Goal: Task Accomplishment & Management: Use online tool/utility

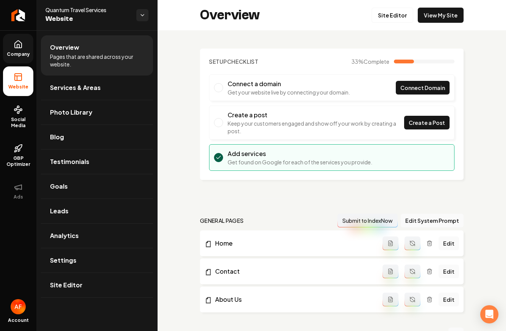
click at [24, 36] on link "Company" at bounding box center [18, 49] width 30 height 30
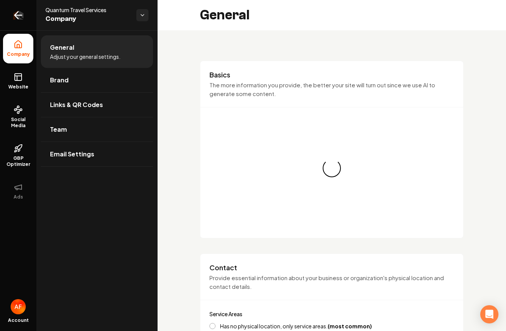
click at [19, 19] on icon "Return to dashboard" at bounding box center [18, 15] width 12 height 12
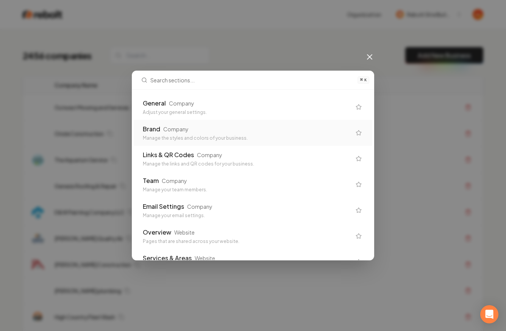
click at [374, 58] on div "⌘ K General Company Adjust your general settings. Brand Company Manage the styl…" at bounding box center [253, 165] width 506 height 331
click at [365, 47] on div "⌘ K General Company Adjust your general settings. Brand Company Manage the styl…" at bounding box center [253, 165] width 506 height 331
click at [370, 59] on icon at bounding box center [369, 56] width 9 height 9
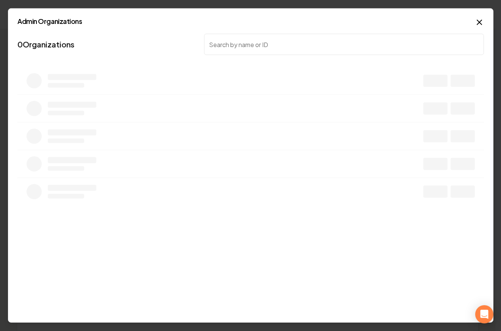
click at [231, 76] on body "Organization Rebolt Site Builder 2456 companies Add New Business Logo Company N…" at bounding box center [247, 165] width 495 height 331
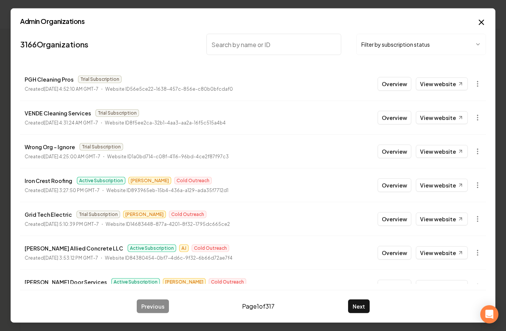
click at [251, 42] on input "search" at bounding box center [274, 44] width 135 height 21
click at [258, 45] on input "search" at bounding box center [274, 44] width 135 height 21
type input "rooftop"
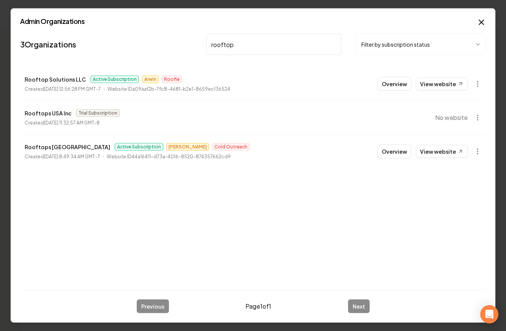
click at [337, 42] on input "rooftop" at bounding box center [274, 44] width 135 height 21
click at [334, 42] on input "rooftop" at bounding box center [274, 44] width 135 height 21
click at [333, 42] on input "search" at bounding box center [274, 44] width 135 height 21
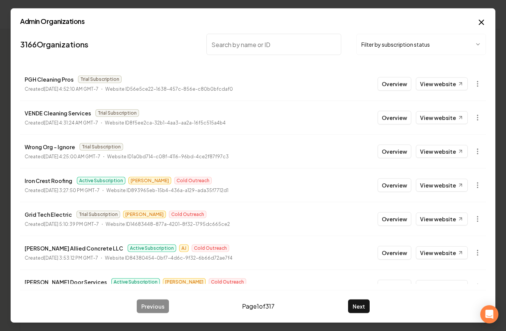
click at [437, 49] on body "Organization Rebolt Site Builder 2456 companies Add New Business Logo Company N…" at bounding box center [250, 165] width 501 height 331
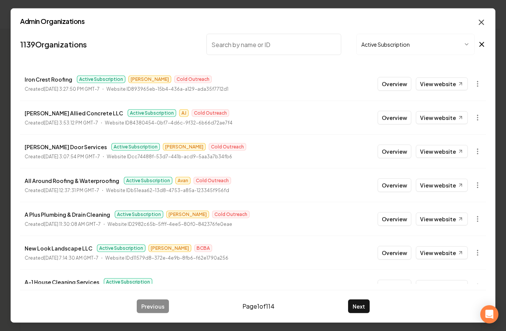
click at [483, 20] on icon "button" at bounding box center [481, 22] width 9 height 9
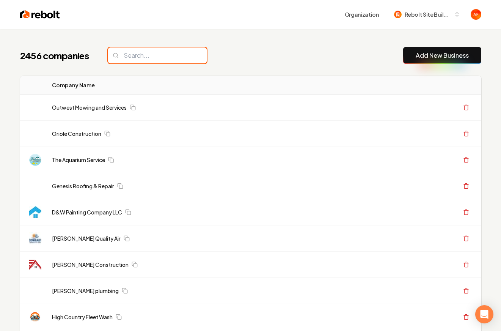
click at [162, 56] on input "search" at bounding box center [157, 55] width 99 height 16
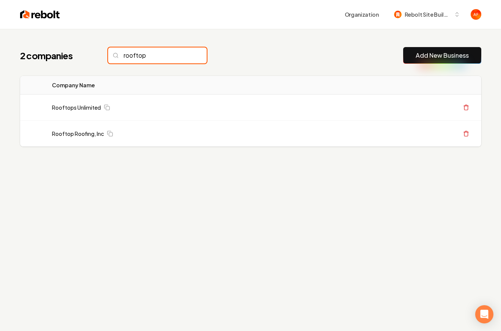
type input "rooftop"
click at [187, 56] on input "rooftop" at bounding box center [157, 55] width 99 height 16
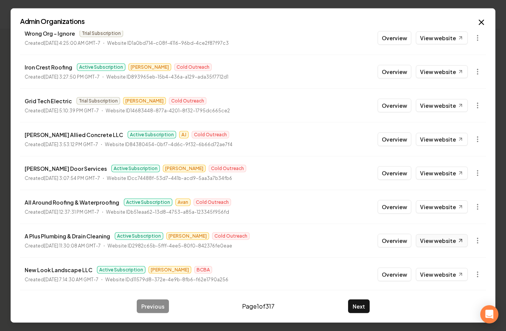
scroll to position [121, 0]
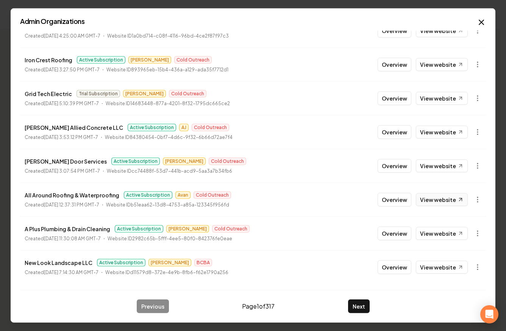
click at [423, 198] on link "View website" at bounding box center [442, 199] width 52 height 13
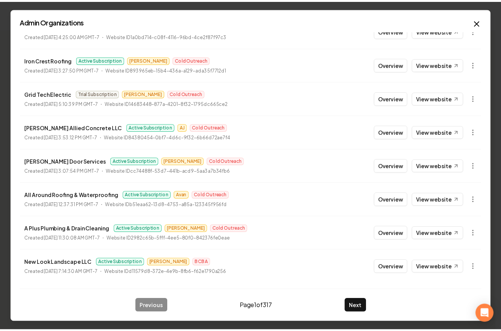
scroll to position [0, 0]
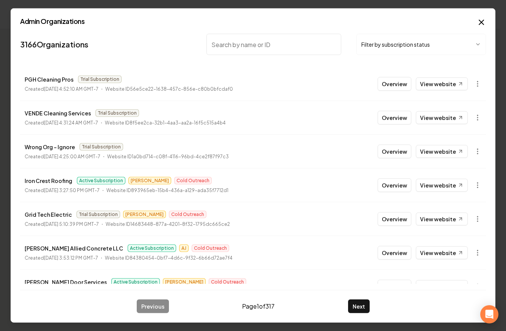
click at [238, 40] on input "search" at bounding box center [274, 44] width 135 height 21
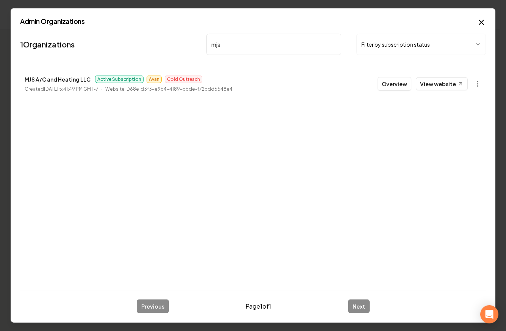
type input "mjs"
click at [407, 93] on li "MJS A/C and Heating LLC Active Subscription Avan Cold Outreach Created April 30…" at bounding box center [253, 83] width 466 height 33
click at [403, 79] on button "Overview" at bounding box center [395, 84] width 34 height 14
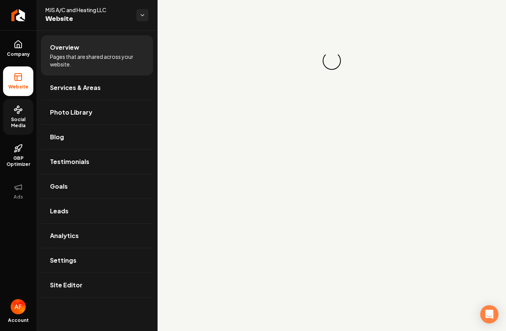
click at [25, 120] on span "Social Media" at bounding box center [18, 122] width 30 height 12
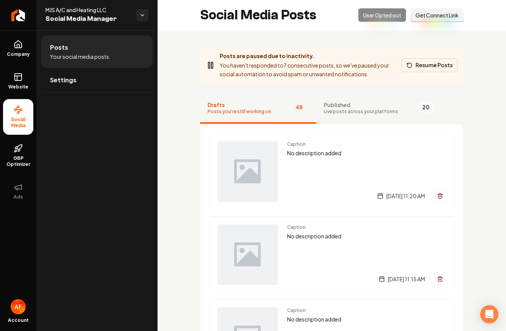
click at [425, 69] on button "Resume Posts" at bounding box center [430, 65] width 56 height 14
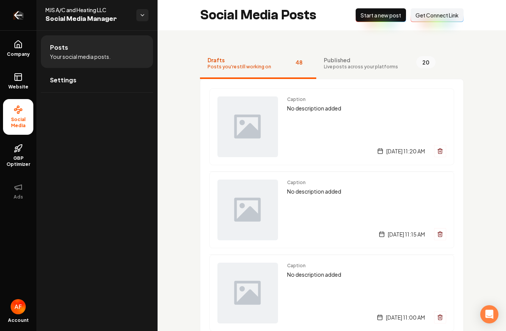
click at [24, 13] on link "Return to dashboard" at bounding box center [18, 15] width 36 height 30
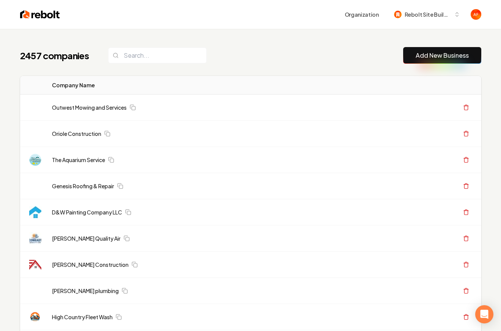
click at [237, 51] on div "2457 companies Add New Business" at bounding box center [250, 55] width 461 height 17
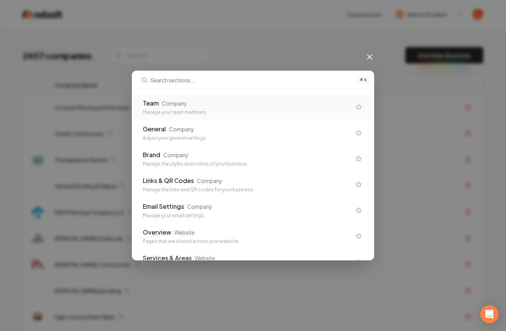
click at [240, 113] on div "Manage your team members." at bounding box center [247, 112] width 208 height 6
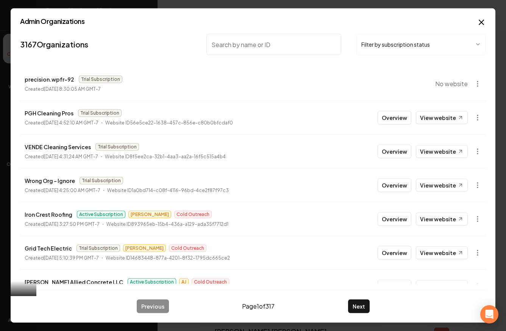
click at [451, 49] on body "Company Website Social Media GBP Optimizer Ads Account Outwest Mowing and Servi…" at bounding box center [253, 165] width 506 height 331
click at [480, 21] on body "Company Website Social Media GBP Optimizer Ads Account Outwest Mowing and Servi…" at bounding box center [253, 165] width 506 height 331
click at [481, 22] on icon "button" at bounding box center [482, 22] width 5 height 5
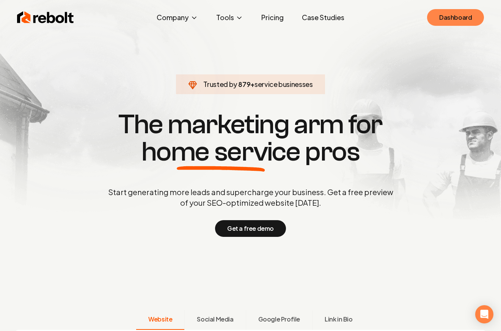
click at [454, 21] on link "Dashboard" at bounding box center [455, 17] width 57 height 17
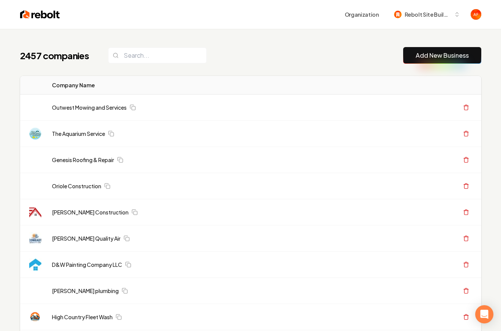
click at [27, 16] on img at bounding box center [40, 14] width 40 height 11
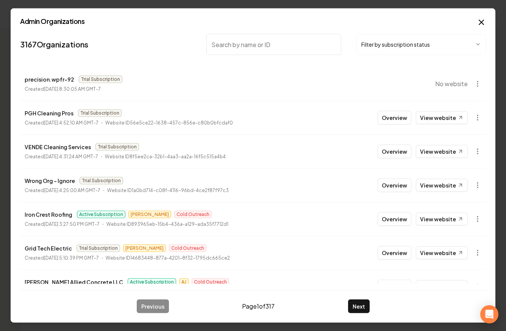
click at [257, 40] on input "search" at bounding box center [274, 44] width 135 height 21
click at [388, 47] on body "Organization Rebolt Site Builder 2457 companies Add New Business Logo Company N…" at bounding box center [250, 165] width 501 height 331
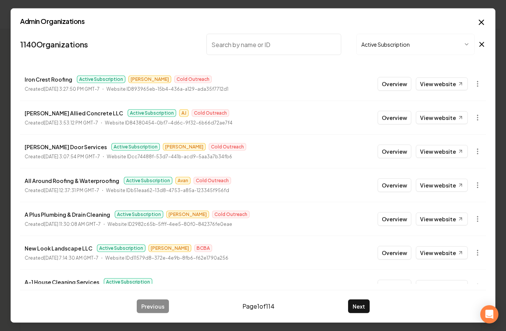
click at [439, 74] on li "Iron Crest Roofing Active Subscription Matthew Cold Outreach Created September …" at bounding box center [253, 83] width 466 height 33
click at [434, 80] on link "View website" at bounding box center [442, 83] width 52 height 13
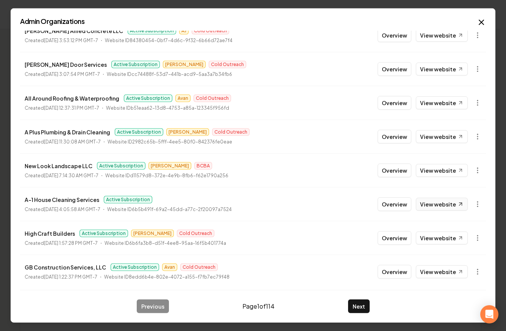
scroll to position [121, 0]
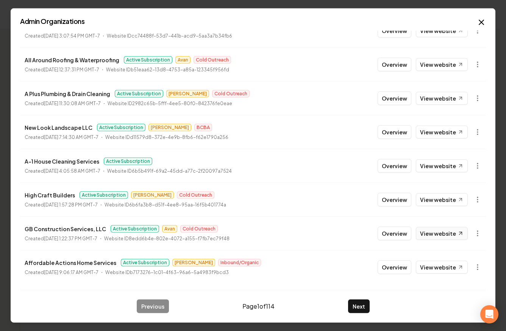
click at [431, 235] on link "View website" at bounding box center [442, 233] width 52 height 13
click at [364, 311] on button "Next" at bounding box center [359, 306] width 22 height 14
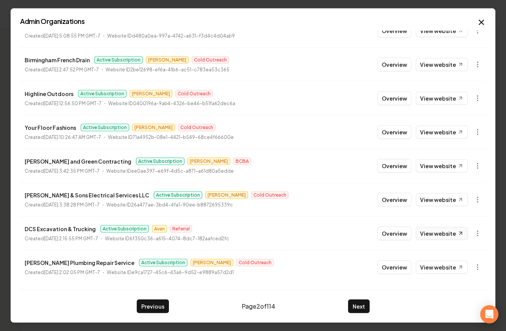
click at [441, 232] on link "View website" at bounding box center [442, 233] width 52 height 13
click at [358, 303] on button "Next" at bounding box center [359, 306] width 22 height 14
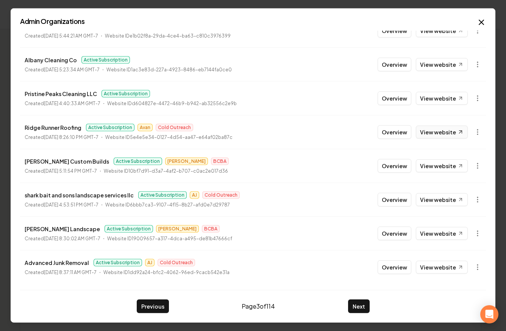
drag, startPoint x: 429, startPoint y: 131, endPoint x: 423, endPoint y: 122, distance: 10.4
click at [429, 131] on link "View website" at bounding box center [442, 131] width 52 height 13
click at [360, 305] on button "Next" at bounding box center [359, 306] width 22 height 14
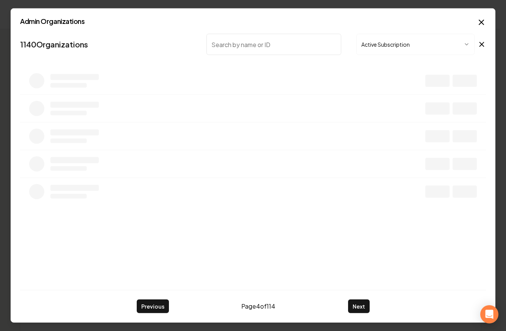
scroll to position [0, 0]
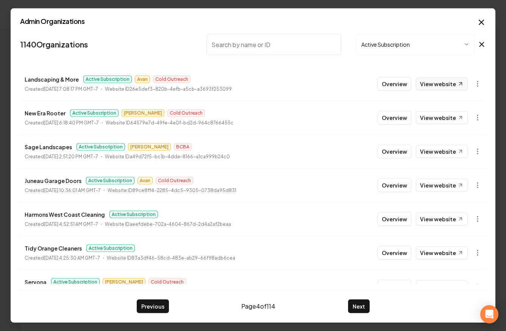
click at [417, 79] on link "View website" at bounding box center [442, 83] width 52 height 13
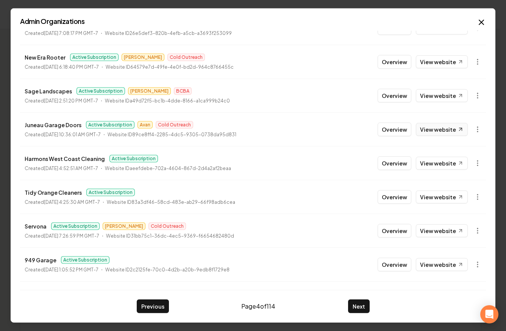
click at [425, 133] on link "View website" at bounding box center [442, 129] width 52 height 13
click at [393, 133] on button "Overview" at bounding box center [395, 129] width 34 height 14
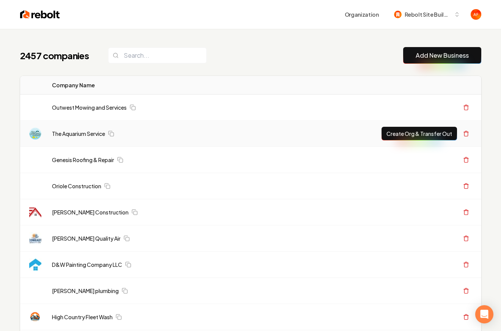
click at [393, 132] on button "Create Org & Transfer Out" at bounding box center [418, 134] width 75 height 14
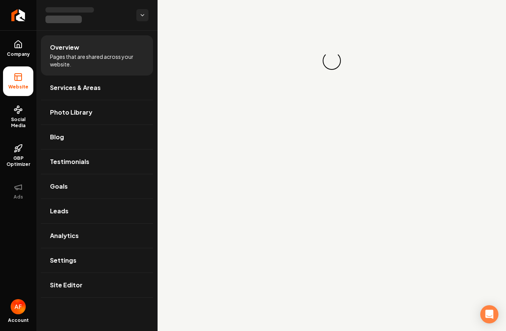
click at [351, 31] on div "Loading... Loading..." at bounding box center [332, 60] width 349 height 121
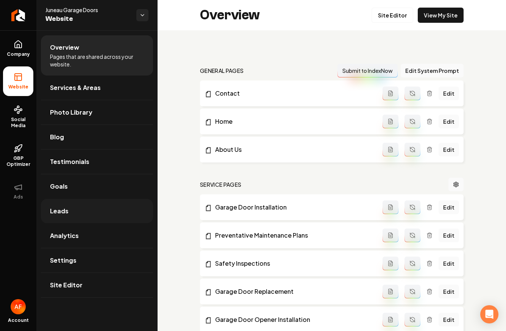
click at [72, 216] on link "Leads" at bounding box center [97, 211] width 112 height 24
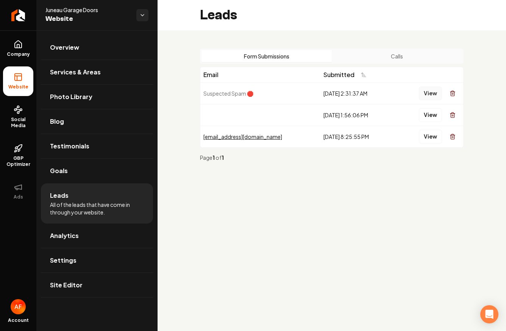
click at [425, 97] on button "View" at bounding box center [430, 93] width 23 height 14
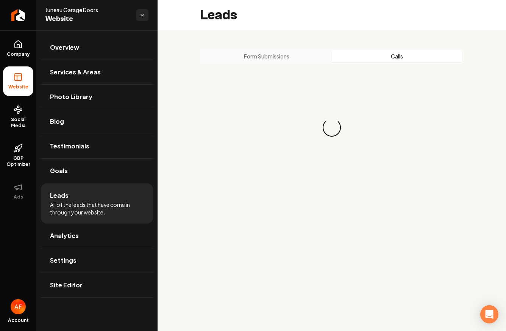
click at [404, 58] on button "Calls" at bounding box center [397, 56] width 130 height 12
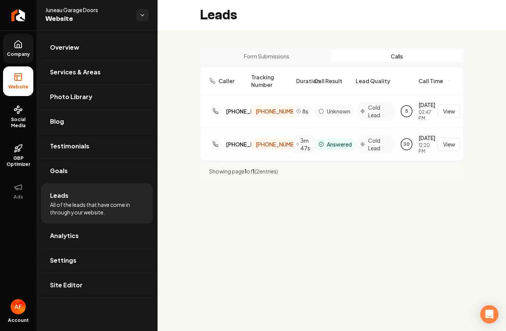
click at [20, 52] on span "Company" at bounding box center [18, 54] width 29 height 6
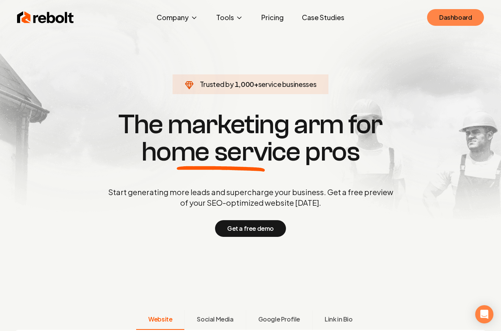
click at [450, 13] on link "Dashboard" at bounding box center [455, 17] width 57 height 17
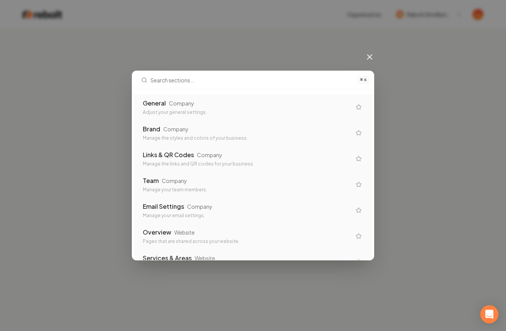
click at [380, 50] on div "⌘ K General Company Adjust your general settings. Brand Company Manage the styl…" at bounding box center [253, 165] width 506 height 331
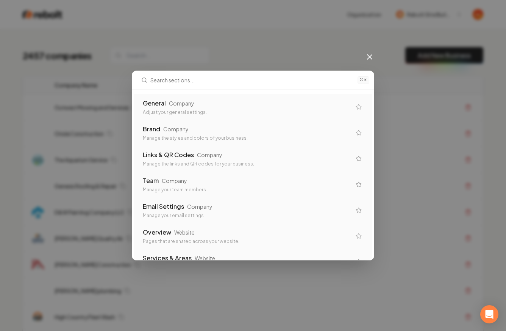
click at [372, 54] on icon at bounding box center [369, 56] width 9 height 9
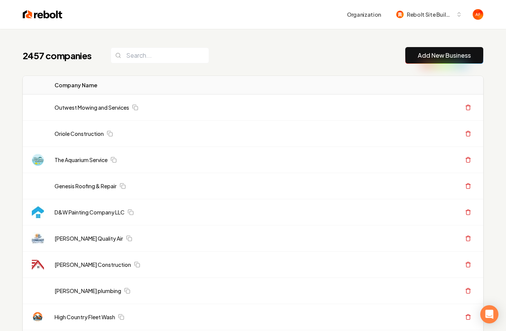
click at [370, 57] on div "2457 companies Add New Business" at bounding box center [253, 55] width 461 height 17
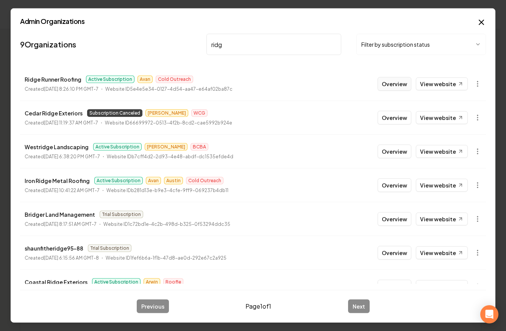
type input "ridg"
click at [379, 90] on button "Overview" at bounding box center [395, 84] width 34 height 14
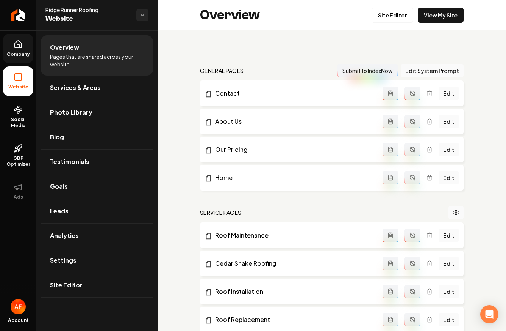
click at [16, 49] on link "Company" at bounding box center [18, 49] width 30 height 30
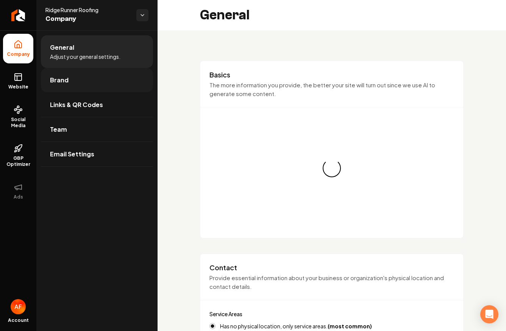
click at [74, 80] on link "Brand" at bounding box center [97, 80] width 112 height 24
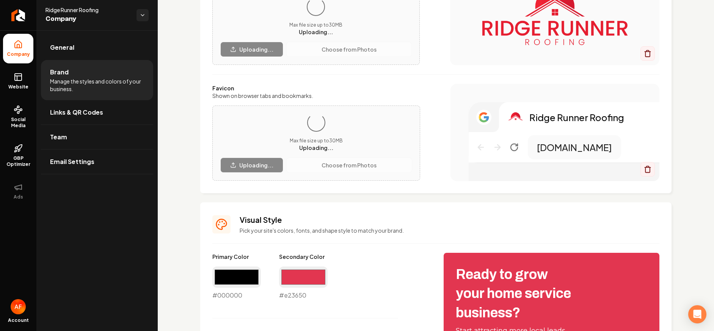
scroll to position [84, 0]
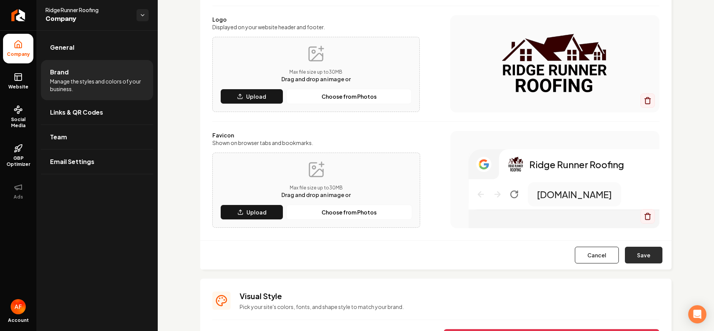
click at [500, 256] on button "Save" at bounding box center [644, 254] width 38 height 17
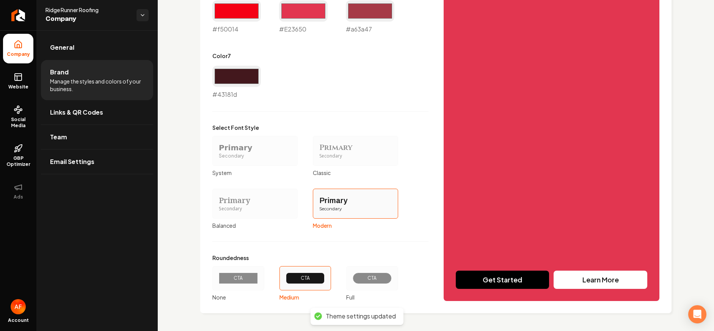
scroll to position [546, 0]
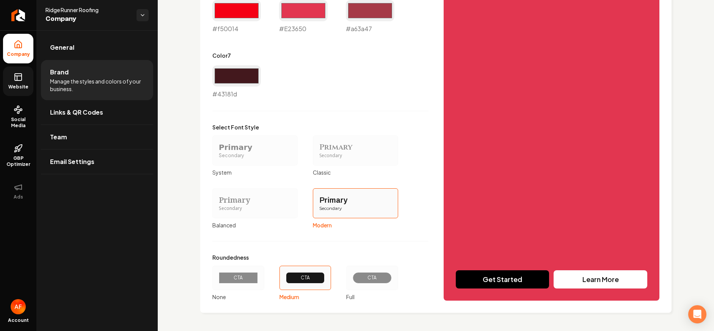
click at [20, 78] on icon at bounding box center [18, 76] width 9 height 9
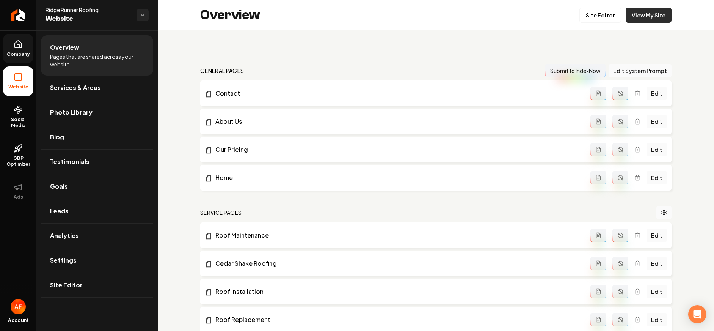
click at [500, 8] on link "View My Site" at bounding box center [648, 15] width 46 height 15
click at [8, 17] on link "Return to dashboard" at bounding box center [18, 15] width 36 height 30
click at [72, 209] on link "Leads" at bounding box center [97, 211] width 112 height 24
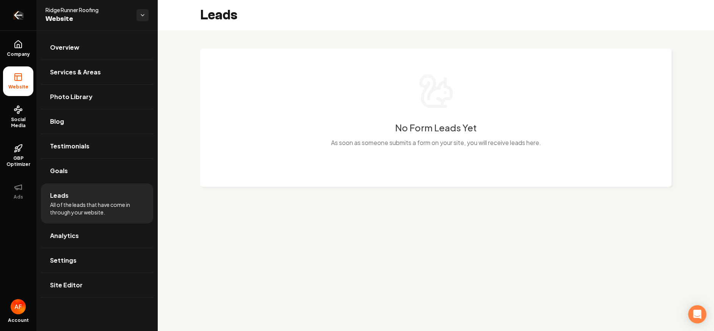
click at [21, 13] on icon "Return to dashboard" at bounding box center [18, 15] width 12 height 12
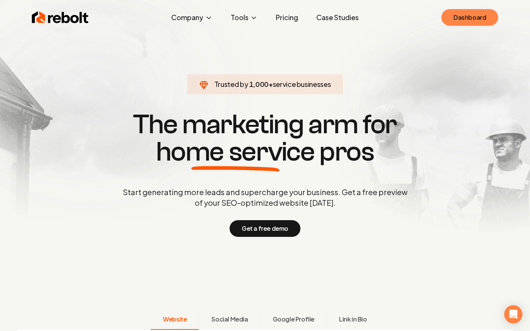
click at [472, 15] on link "Dashboard" at bounding box center [470, 17] width 57 height 17
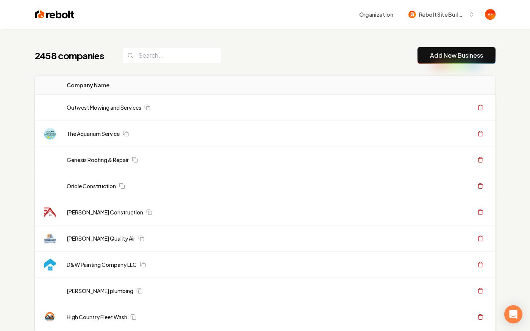
click at [423, 54] on button "Add New Business" at bounding box center [457, 55] width 78 height 17
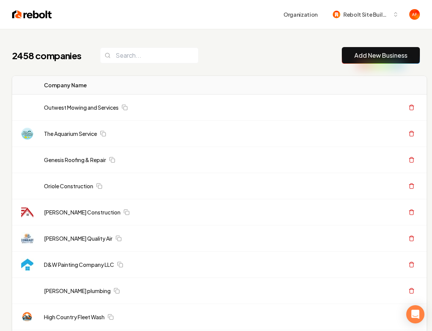
click at [397, 53] on link "Add New Business" at bounding box center [380, 55] width 53 height 9
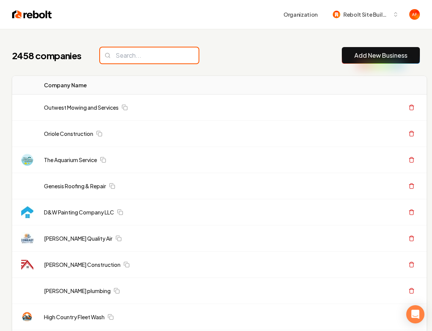
click at [138, 48] on input "search" at bounding box center [149, 55] width 99 height 16
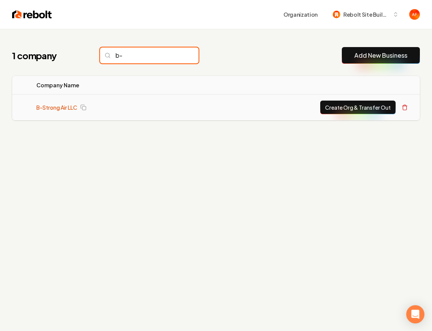
type input "b-"
click at [58, 104] on link "B-Strong Air LLC" at bounding box center [56, 107] width 41 height 8
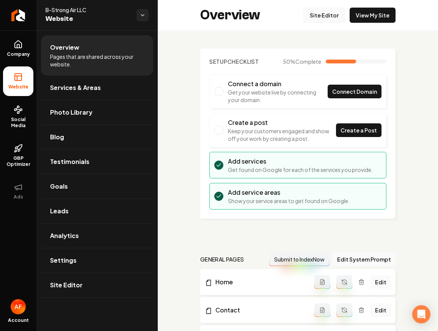
click at [328, 15] on link "Site Editor" at bounding box center [324, 15] width 42 height 15
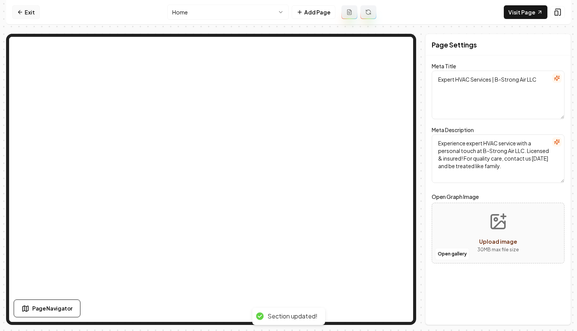
click at [30, 17] on link "Exit" at bounding box center [26, 12] width 28 height 14
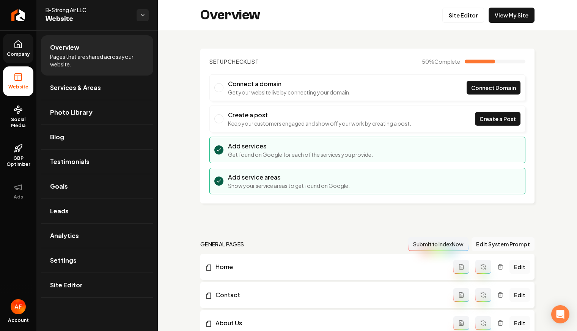
drag, startPoint x: 11, startPoint y: 45, endPoint x: 32, endPoint y: 55, distance: 23.1
click at [12, 45] on link "Company" at bounding box center [18, 49] width 30 height 30
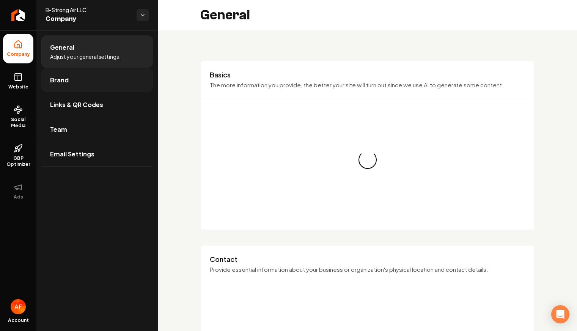
click at [74, 83] on link "Brand" at bounding box center [97, 80] width 112 height 24
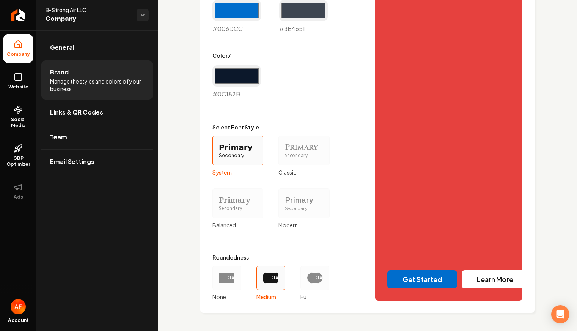
scroll to position [846, 0]
click at [315, 290] on div "CTA" at bounding box center [314, 277] width 29 height 24
click at [306, 281] on button "CTA Full" at bounding box center [303, 277] width 6 height 6
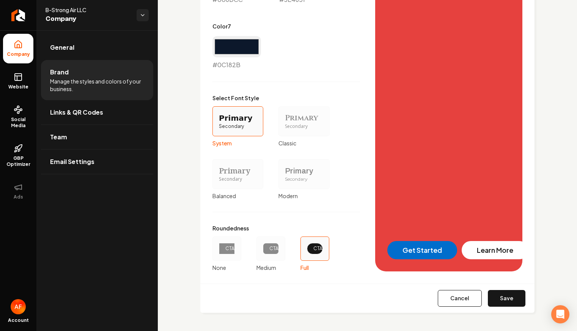
scroll to position [901, 0]
drag, startPoint x: 495, startPoint y: 298, endPoint x: 218, endPoint y: 103, distance: 339.0
click at [495, 298] on button "Save" at bounding box center [507, 298] width 38 height 17
click at [20, 76] on icon at bounding box center [18, 76] width 7 height 0
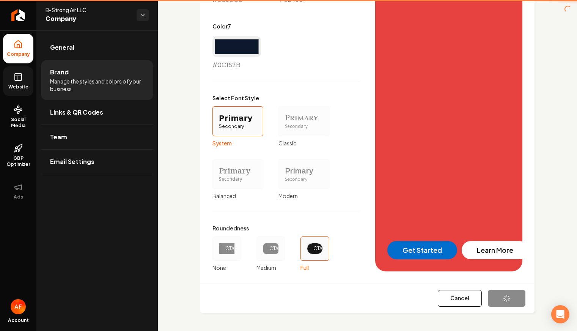
type input "#f3f4f7"
type input "#e6e8ed"
type input "#d0d4dc"
type input "#8895a7"
type input "#006dcc"
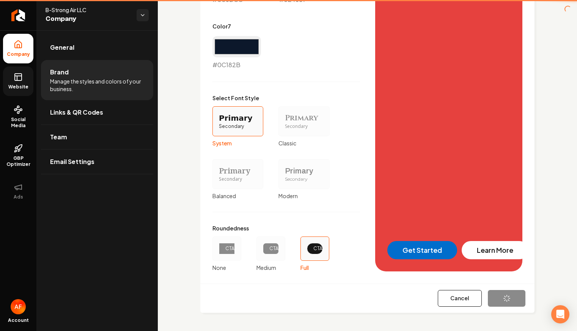
type input "#3e4651"
type input "#0c182b"
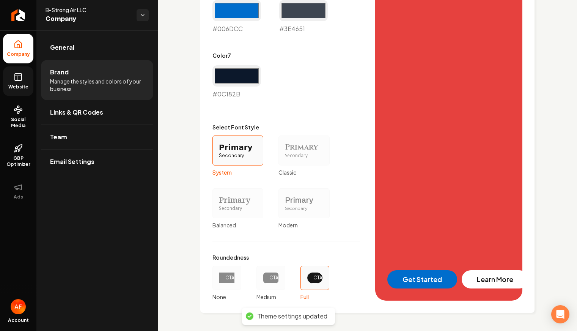
click at [22, 94] on link "Website" at bounding box center [18, 81] width 30 height 30
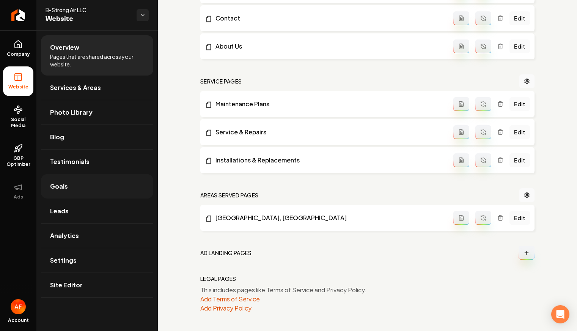
click at [80, 189] on link "Goals" at bounding box center [97, 186] width 112 height 24
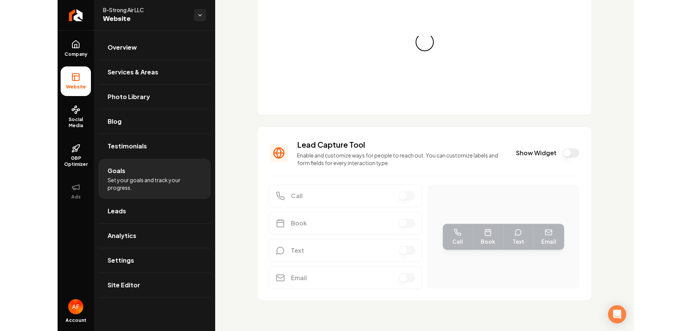
scroll to position [60, 0]
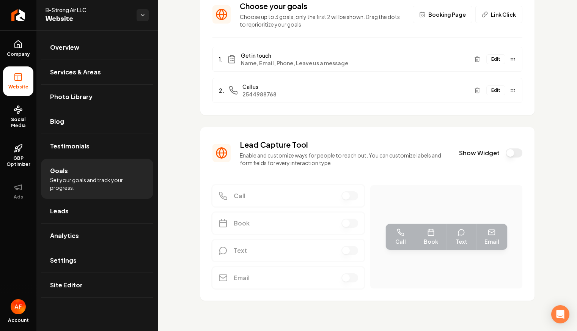
click at [505, 148] on button "Show Widget" at bounding box center [513, 152] width 17 height 9
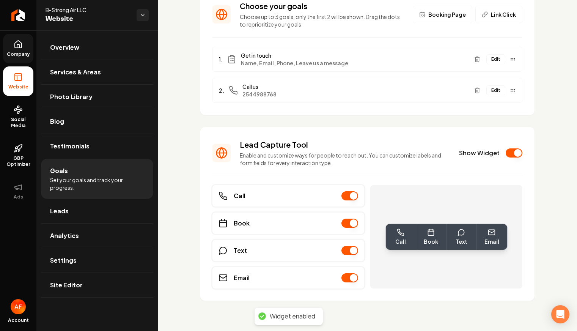
click at [25, 57] on link "Company" at bounding box center [18, 49] width 30 height 30
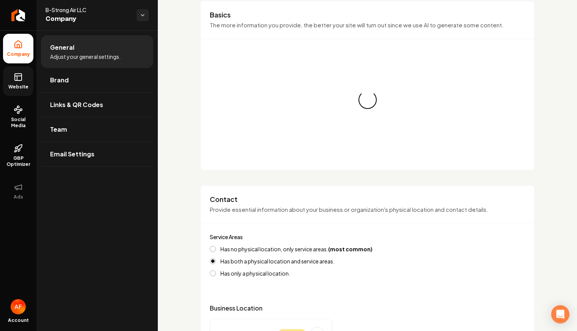
click at [17, 68] on link "Website" at bounding box center [18, 81] width 30 height 30
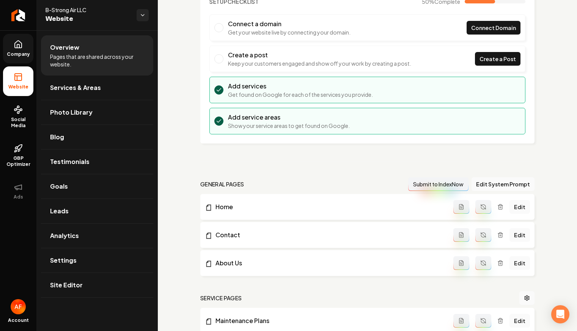
click at [19, 53] on span "Company" at bounding box center [18, 54] width 29 height 6
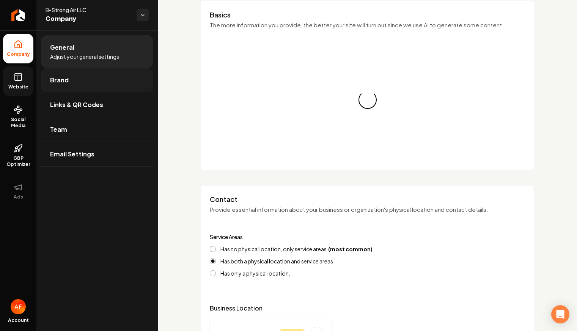
click at [60, 68] on link "Brand" at bounding box center [97, 80] width 112 height 24
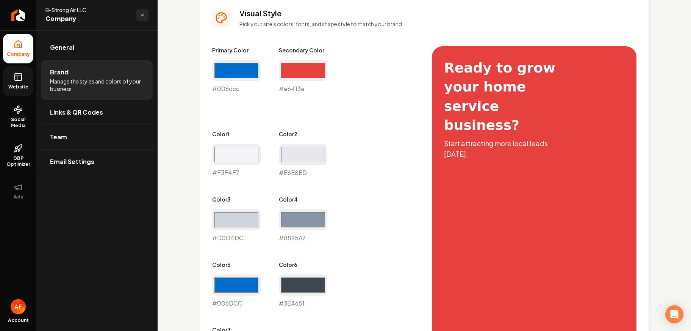
scroll to position [323, 0]
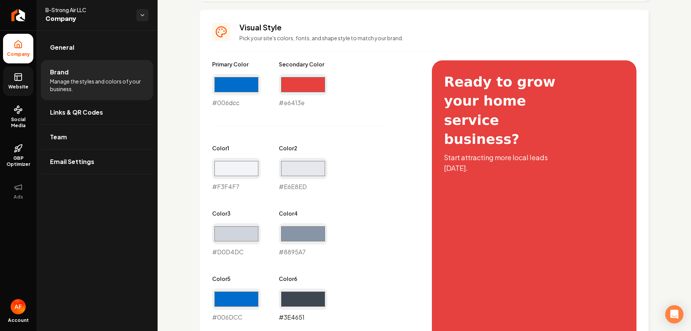
click at [309, 303] on input "#3e4651" at bounding box center [303, 298] width 49 height 21
type input "#146dcc"
drag, startPoint x: 356, startPoint y: 159, endPoint x: 374, endPoint y: 152, distance: 18.9
click at [356, 158] on div "Primary Color #006dcc #006dcc Secondary Color #e6413e #e6413e Color 1 #f3f4f7 #…" at bounding box center [314, 223] width 205 height 326
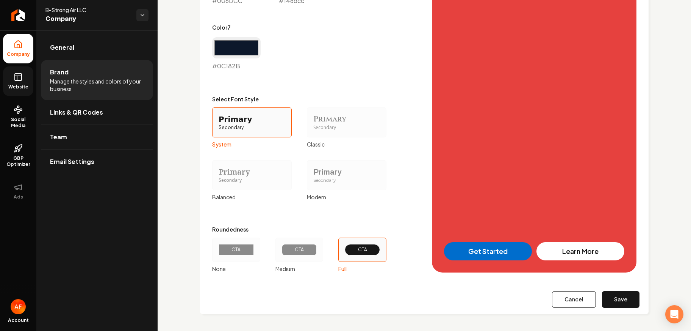
scroll to position [640, 0]
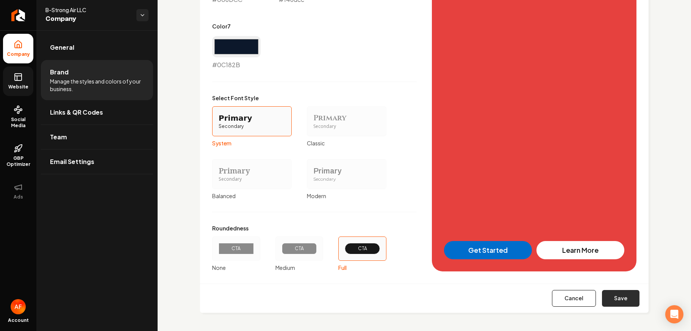
click at [530, 296] on button "Save" at bounding box center [621, 298] width 38 height 17
type input "#f3f4f7"
type input "#e6e8ed"
type input "#d0d4dc"
type input "#8895a7"
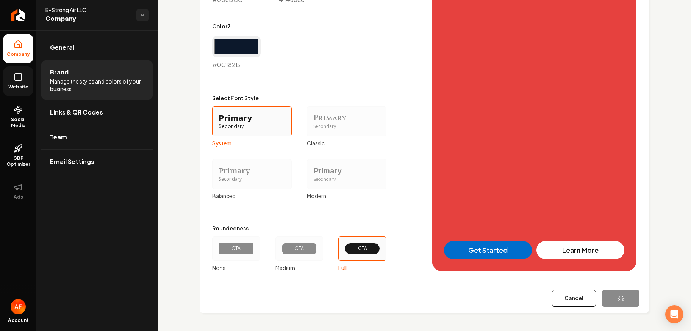
type input "#006dcc"
type input "#0c182b"
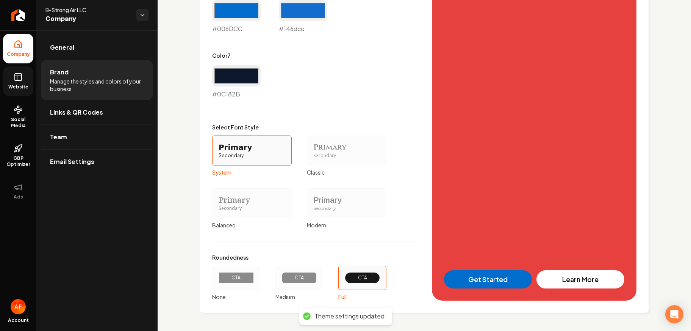
scroll to position [611, 0]
drag, startPoint x: 10, startPoint y: 72, endPoint x: 14, endPoint y: 71, distance: 4.3
click at [10, 72] on link "Website" at bounding box center [18, 81] width 30 height 30
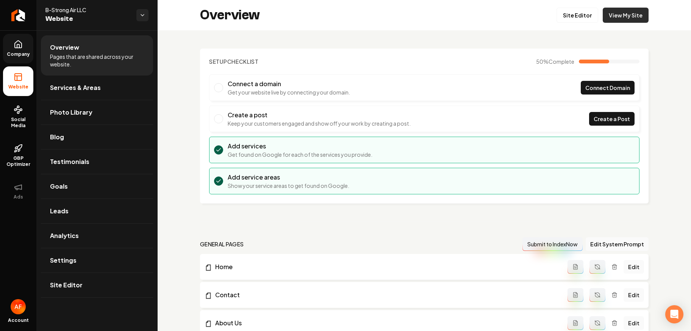
click at [530, 12] on link "View My Site" at bounding box center [626, 15] width 46 height 15
click at [530, 22] on link "Site Editor" at bounding box center [578, 15] width 42 height 15
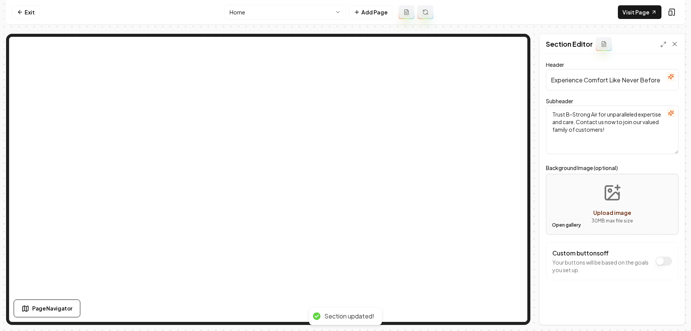
click at [530, 227] on button "Open gallery" at bounding box center [567, 225] width 34 height 12
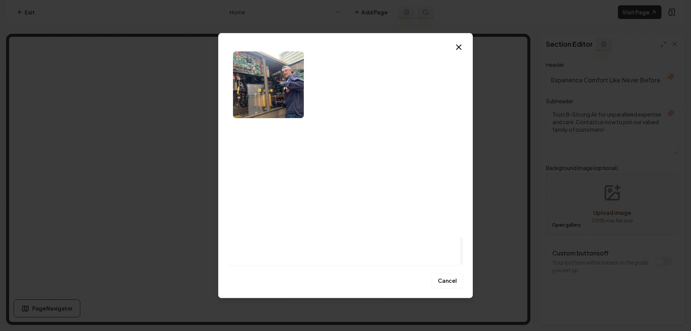
scroll to position [1479, 0]
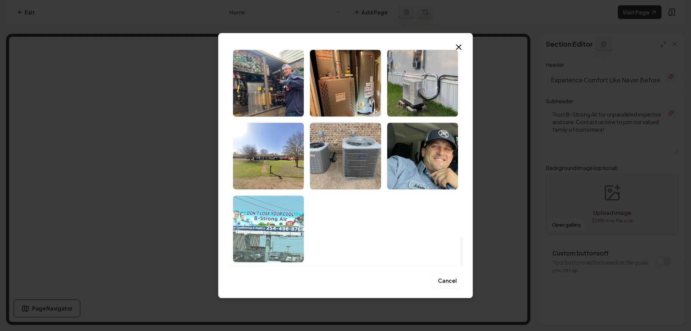
click at [283, 230] on img "Select image image_682cb93d432c47641620fb47.jpeg" at bounding box center [268, 228] width 71 height 67
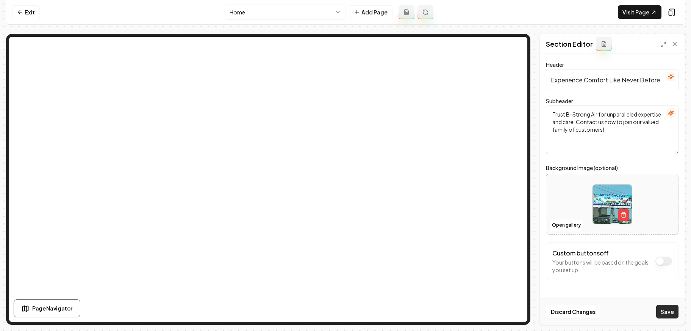
click at [530, 314] on button "Save" at bounding box center [668, 311] width 22 height 14
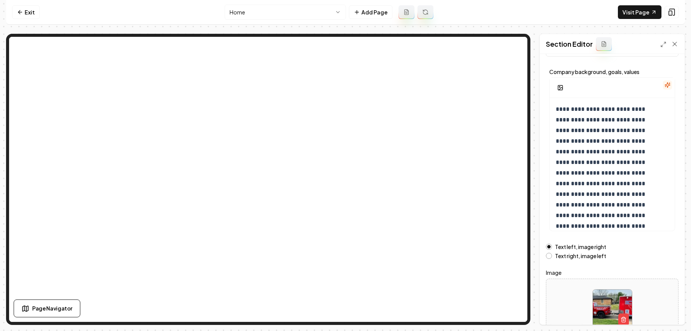
scroll to position [73, 0]
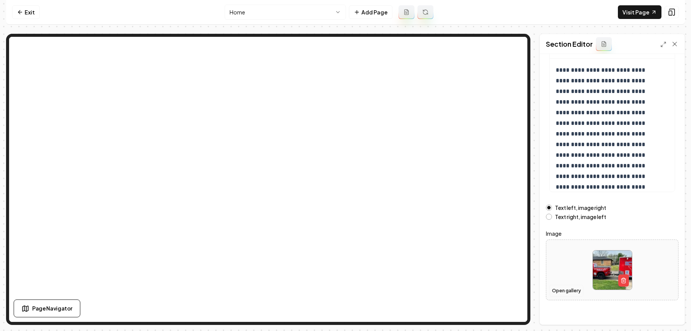
click at [530, 293] on button "Open gallery" at bounding box center [567, 290] width 34 height 12
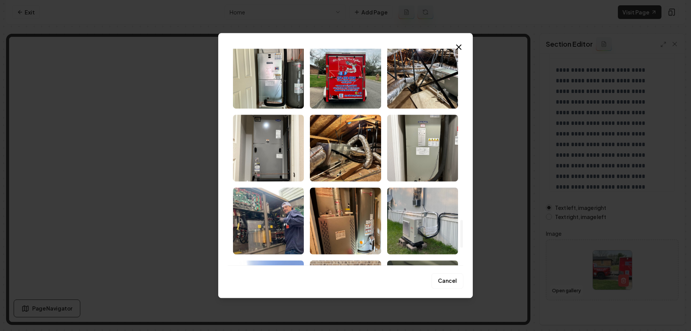
scroll to position [1479, 0]
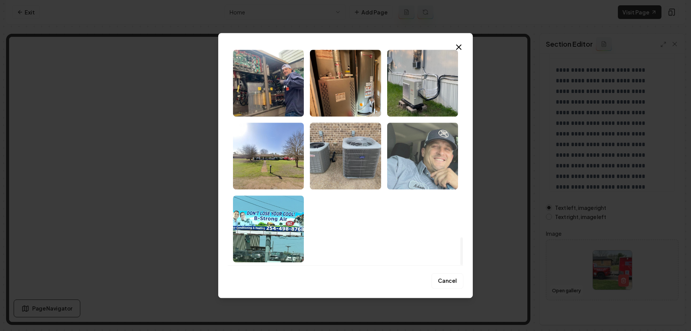
click at [417, 139] on img "Select image image_682cb93d432c47641620fbc9.jpeg" at bounding box center [422, 155] width 71 height 67
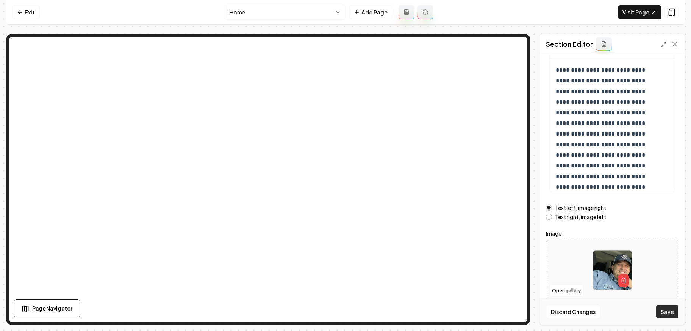
click at [530, 308] on button "Save" at bounding box center [668, 311] width 22 height 14
click at [530, 290] on button "Open gallery" at bounding box center [567, 290] width 34 height 12
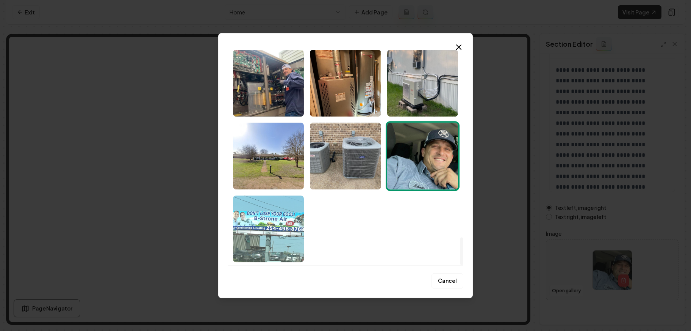
click at [276, 227] on img "Select image image_682cb93d432c47641620fb47.jpeg" at bounding box center [268, 228] width 71 height 67
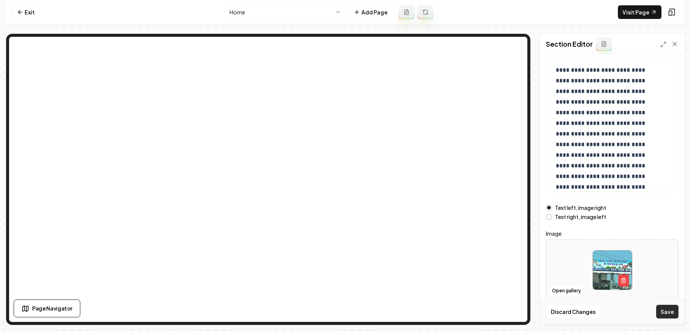
click at [530, 312] on button "Save" at bounding box center [668, 311] width 22 height 14
click at [530, 292] on button "Open gallery" at bounding box center [567, 290] width 34 height 12
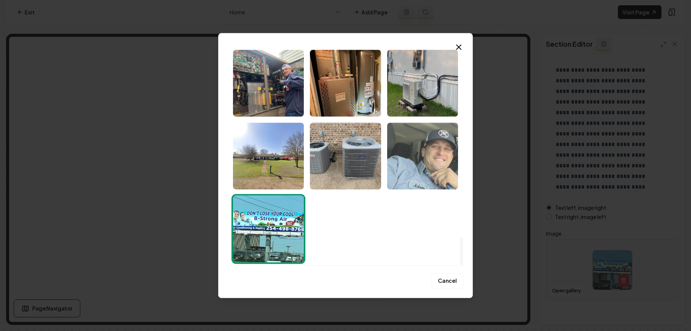
click at [410, 174] on img "Select image image_682cb93d432c47641620fbc9.jpeg" at bounding box center [422, 155] width 71 height 67
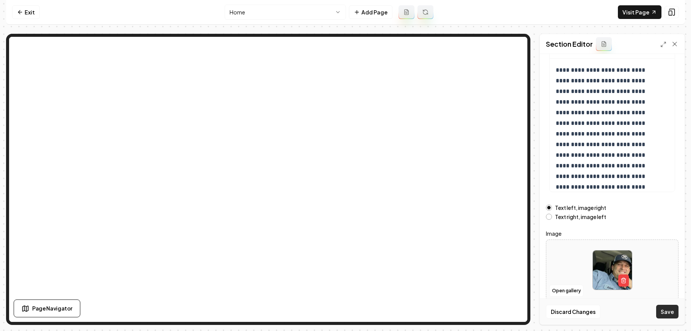
click at [530, 310] on button "Save" at bounding box center [668, 311] width 22 height 14
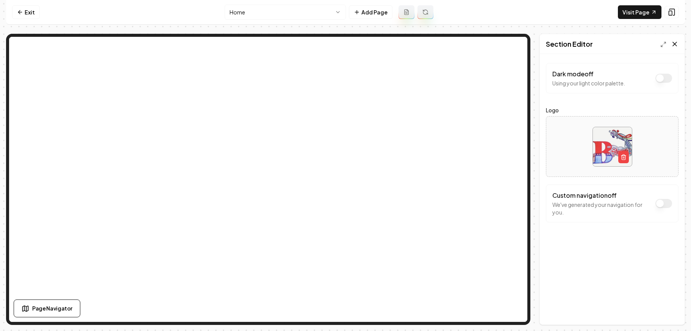
click at [530, 44] on icon at bounding box center [675, 44] width 4 height 4
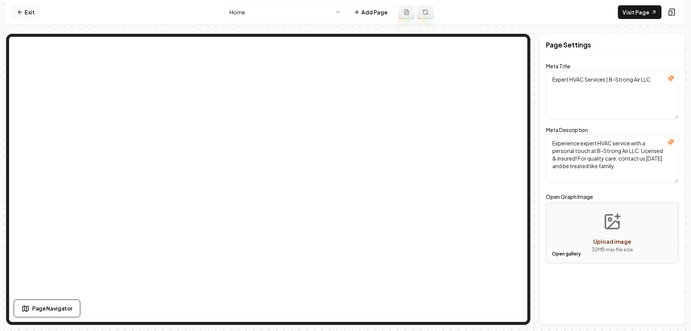
click at [27, 11] on link "Exit" at bounding box center [26, 12] width 28 height 14
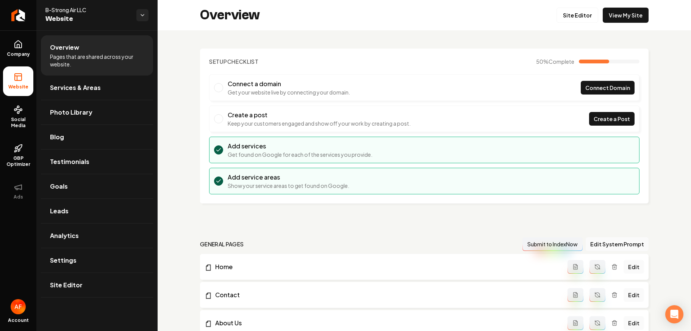
click at [352, 54] on section "Setup Checklist 50 % Complete Connect a domain Get your website live by connect…" at bounding box center [424, 126] width 449 height 155
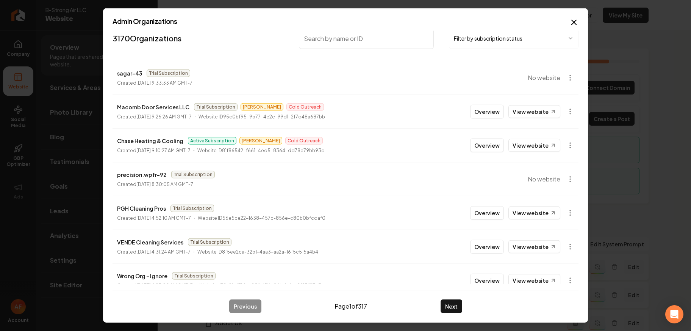
scroll to position [13, 0]
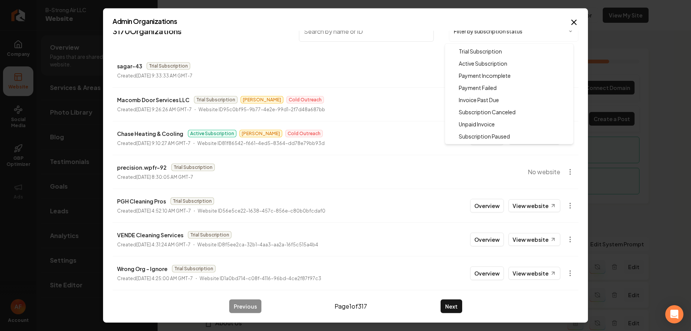
click at [528, 38] on body "Company Website Social Media GBP Optimizer Ads Account B-Strong Air LLC Website…" at bounding box center [345, 165] width 691 height 331
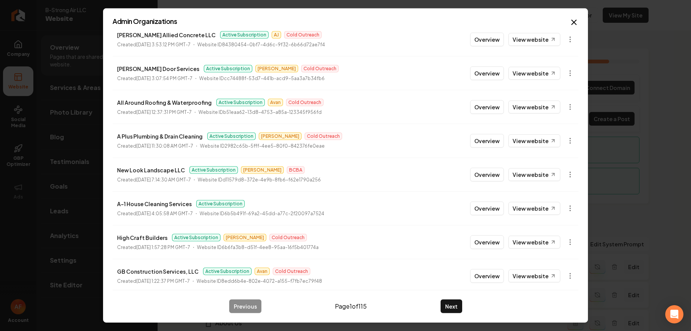
scroll to position [119, 0]
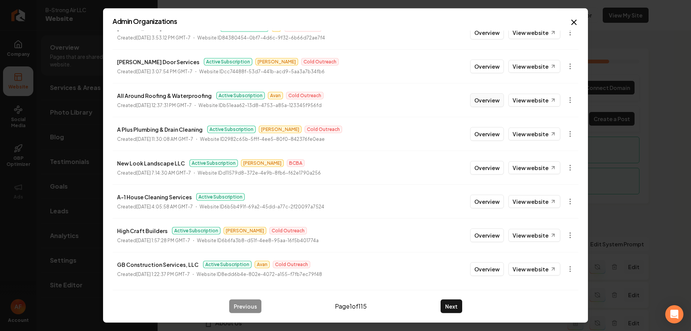
click at [483, 102] on button "Overview" at bounding box center [487, 100] width 34 height 14
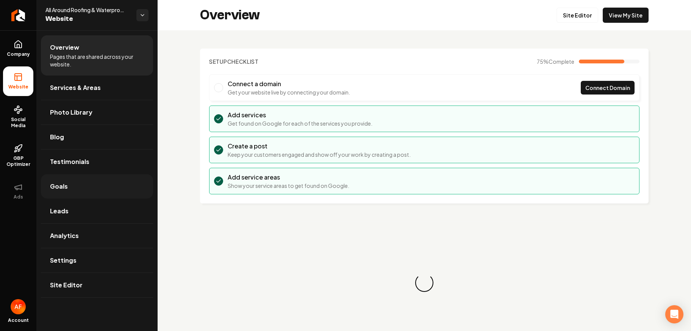
click at [94, 197] on link "Goals" at bounding box center [97, 186] width 112 height 24
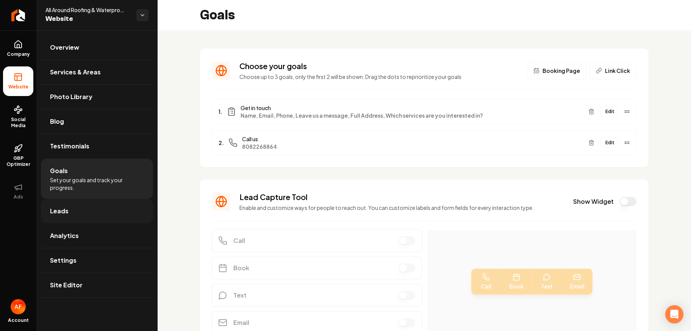
click at [91, 205] on link "Leads" at bounding box center [97, 211] width 112 height 24
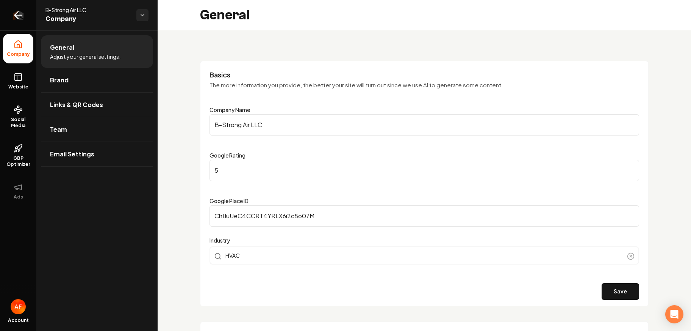
click at [19, 26] on link "Return to dashboard" at bounding box center [18, 15] width 36 height 30
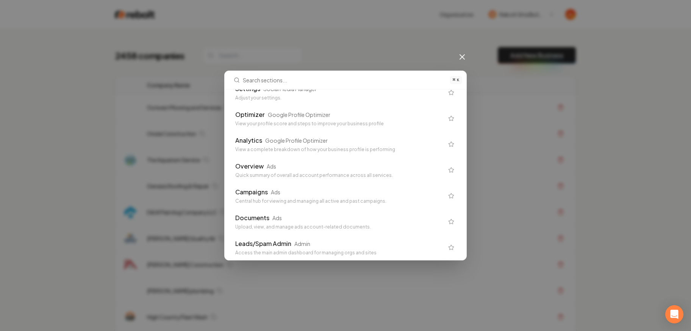
scroll to position [509, 0]
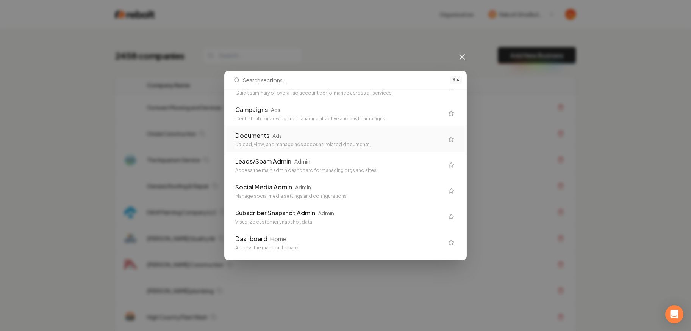
click at [530, 108] on div "⌘ K General Company Adjust your general settings. Brand Company Manage the styl…" at bounding box center [345, 165] width 691 height 331
click at [459, 50] on div "⌘ K General Company Adjust your general settings. Brand Company Manage the styl…" at bounding box center [345, 165] width 691 height 331
click at [464, 60] on icon at bounding box center [462, 56] width 9 height 9
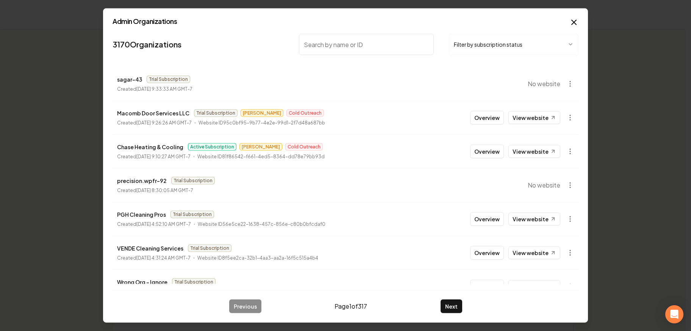
click at [504, 44] on button "Filter by subscription status" at bounding box center [514, 44] width 130 height 21
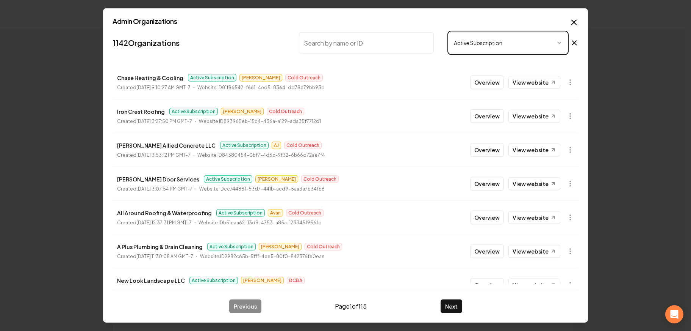
scroll to position [121, 0]
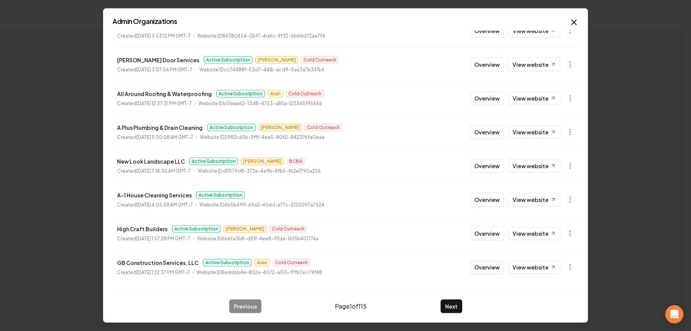
click at [483, 266] on button "Overview" at bounding box center [487, 267] width 34 height 14
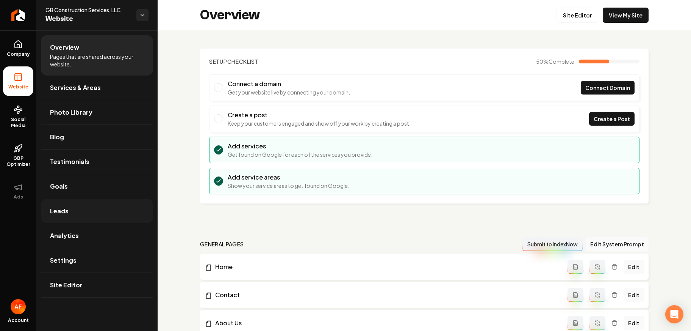
click at [66, 205] on link "Leads" at bounding box center [97, 211] width 112 height 24
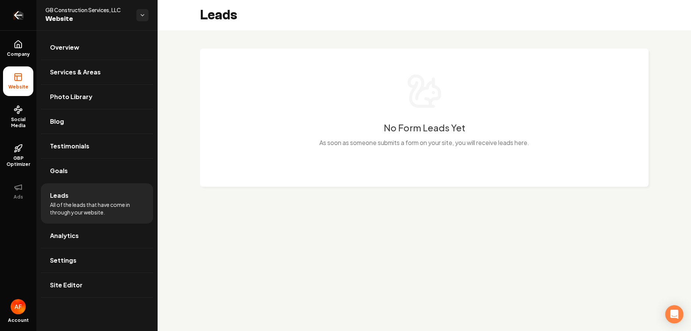
click at [16, 15] on icon "Return to dashboard" at bounding box center [18, 15] width 7 height 0
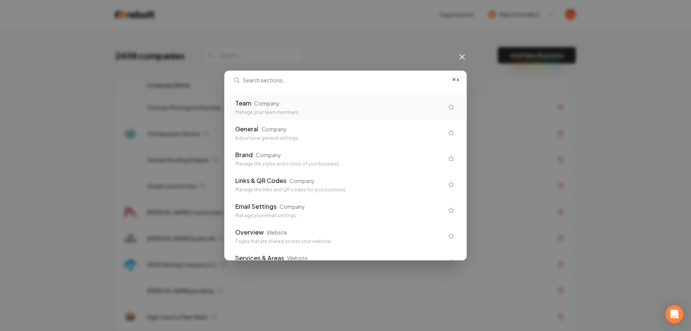
click at [461, 52] on div "⌘ K Team Company Manage your team members. General Company Adjust your general …" at bounding box center [345, 165] width 691 height 331
drag, startPoint x: 462, startPoint y: 55, endPoint x: 492, endPoint y: 48, distance: 31.5
click at [462, 55] on icon at bounding box center [462, 56] width 9 height 9
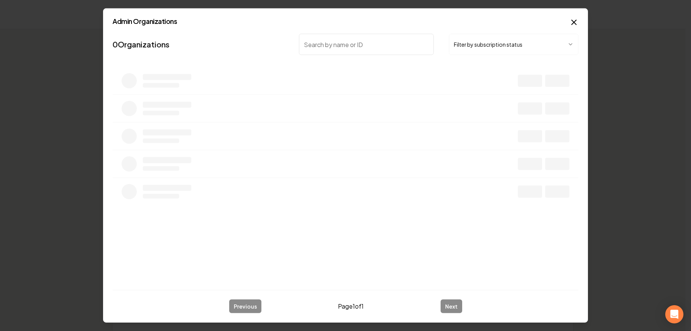
click at [477, 54] on button "Filter by subscription status" at bounding box center [514, 44] width 130 height 21
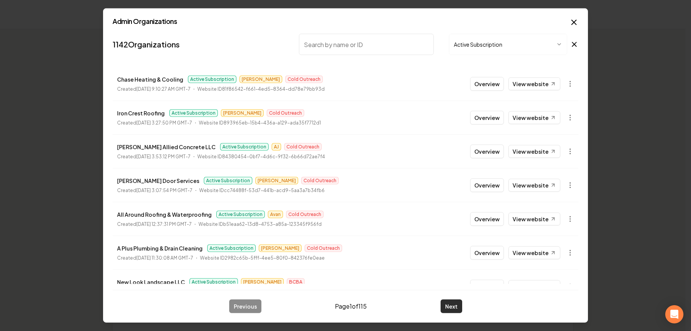
click at [452, 305] on button "Next" at bounding box center [452, 306] width 22 height 14
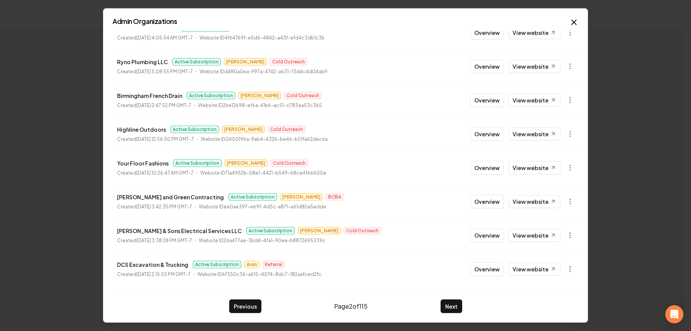
scroll to position [121, 0]
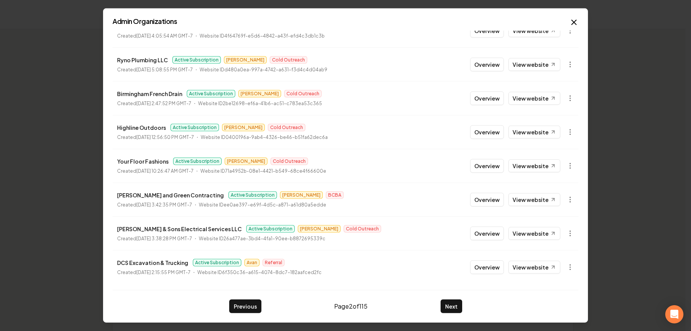
click at [456, 296] on div "Previous Page 2 of 115 Next" at bounding box center [346, 301] width 466 height 23
click at [455, 299] on button "Next" at bounding box center [452, 306] width 22 height 14
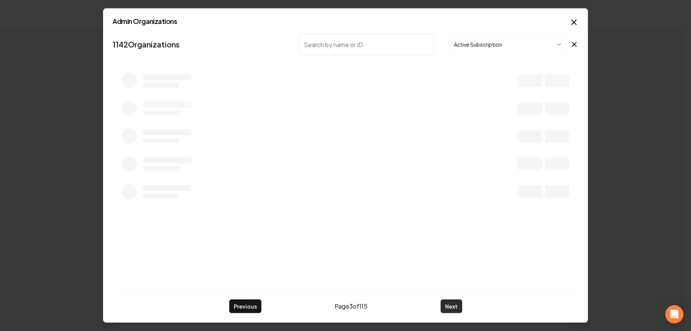
scroll to position [0, 0]
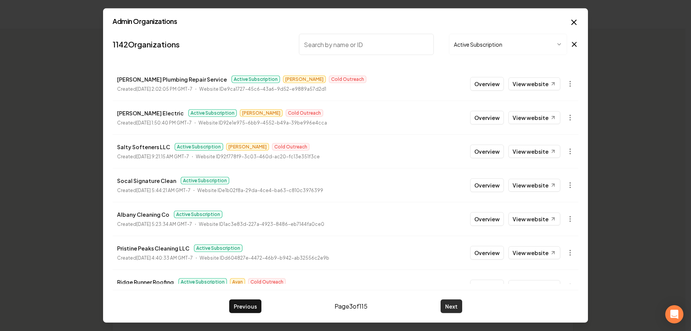
click at [455, 300] on button "Next" at bounding box center [452, 306] width 22 height 14
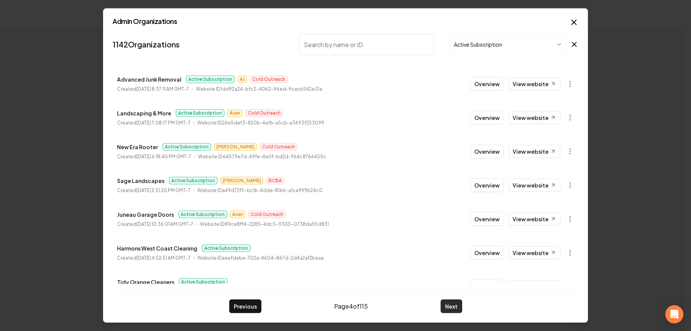
click at [454, 306] on button "Next" at bounding box center [452, 306] width 22 height 14
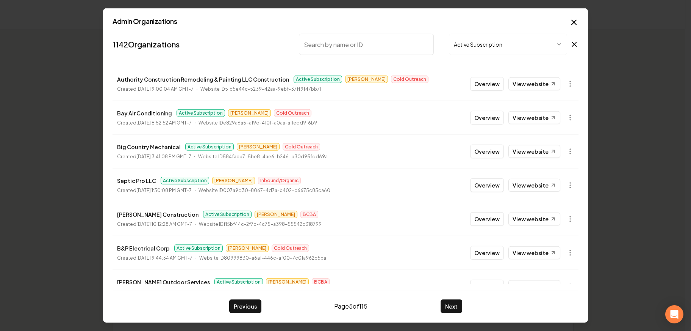
scroll to position [121, 0]
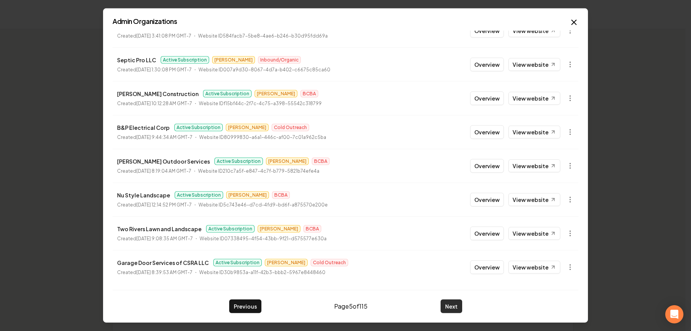
click at [461, 304] on button "Next" at bounding box center [452, 306] width 22 height 14
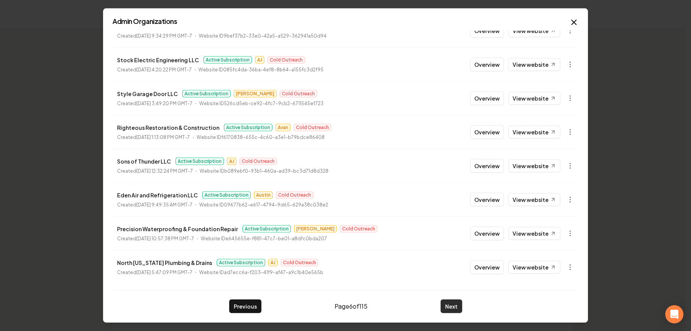
click at [442, 307] on button "Next" at bounding box center [452, 306] width 22 height 14
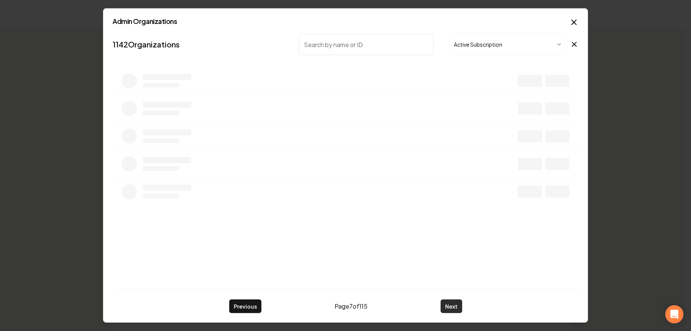
scroll to position [0, 0]
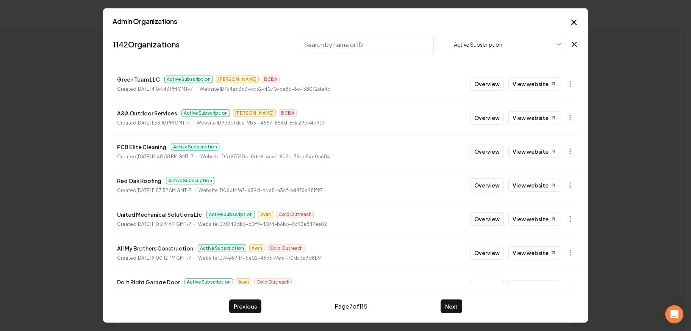
click at [483, 225] on button "Overview" at bounding box center [487, 219] width 34 height 14
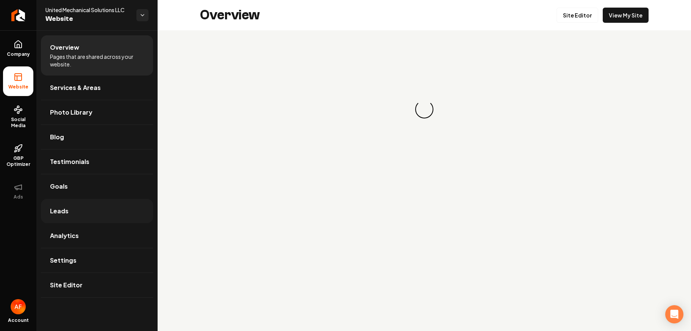
click at [86, 210] on link "Leads" at bounding box center [97, 211] width 112 height 24
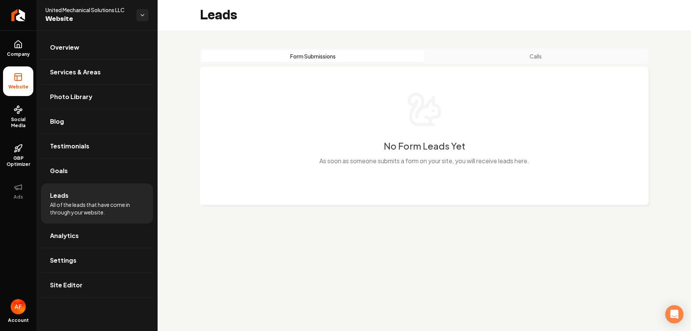
click at [497, 55] on button "Calls" at bounding box center [536, 56] width 223 height 12
click at [11, 22] on link "Return to dashboard" at bounding box center [18, 15] width 36 height 30
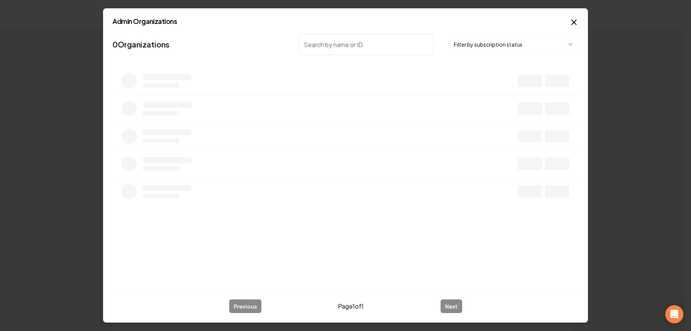
click at [480, 46] on button "Filter by subscription status" at bounding box center [514, 44] width 130 height 21
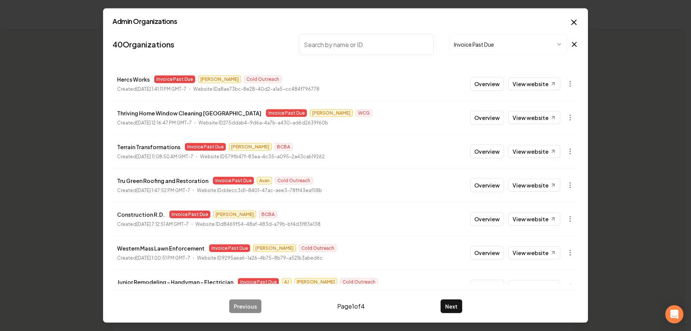
drag, startPoint x: 224, startPoint y: 85, endPoint x: 118, endPoint y: 80, distance: 106.3
click at [117, 81] on div "Hercs Works Invoice Past Due Matthew Cold Outreach Created August 21, 2025, 1:4…" at bounding box center [218, 84] width 202 height 18
click at [118, 80] on p "Hercs Works" at bounding box center [133, 79] width 33 height 9
drag, startPoint x: 115, startPoint y: 181, endPoint x: 174, endPoint y: 186, distance: 58.9
click at [165, 187] on li "Tru Green Roofing and Restoration Invoice Past Due Avan Cold Outreach Created A…" at bounding box center [346, 185] width 466 height 34
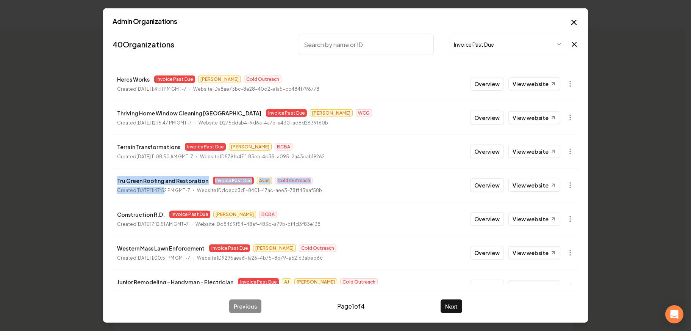
click at [174, 186] on div "Tru Green Roofing and Restoration Invoice Past Due Avan Cold Outreach Created A…" at bounding box center [219, 185] width 205 height 18
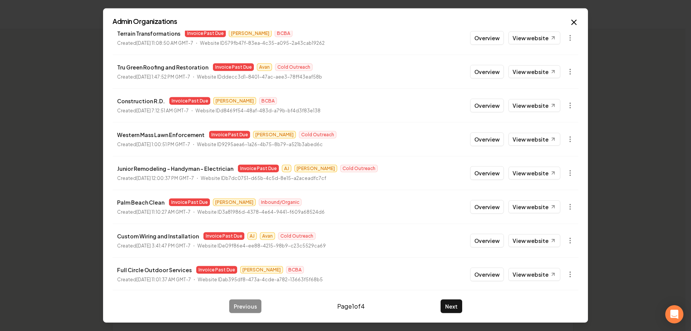
scroll to position [121, 0]
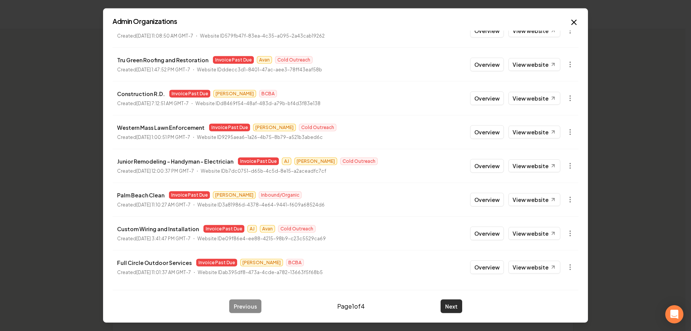
click at [457, 304] on button "Next" at bounding box center [452, 306] width 22 height 14
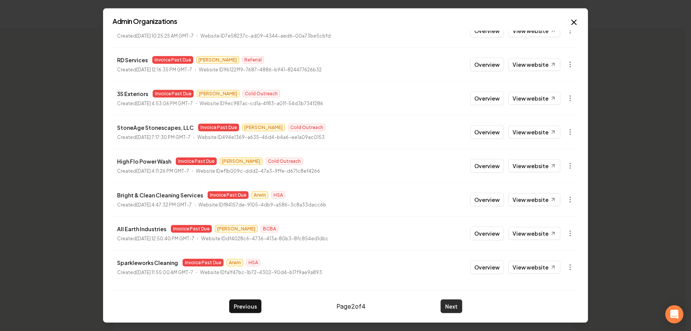
drag, startPoint x: 451, startPoint y: 304, endPoint x: 504, endPoint y: 281, distance: 58.5
click at [451, 304] on button "Next" at bounding box center [452, 306] width 22 height 14
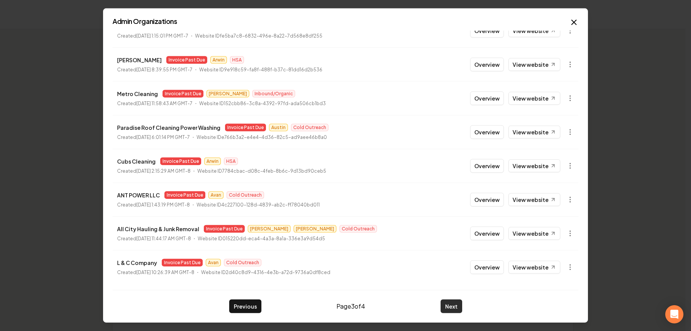
click at [454, 307] on button "Next" at bounding box center [452, 306] width 22 height 14
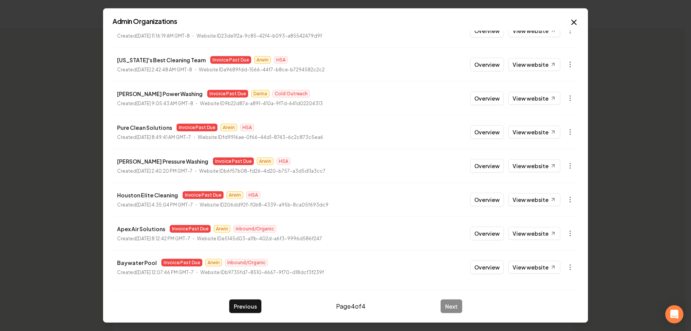
click at [461, 298] on div "Previous Page 4 of 4 Next" at bounding box center [346, 301] width 466 height 23
click at [530, 25] on icon "button" at bounding box center [574, 22] width 9 height 9
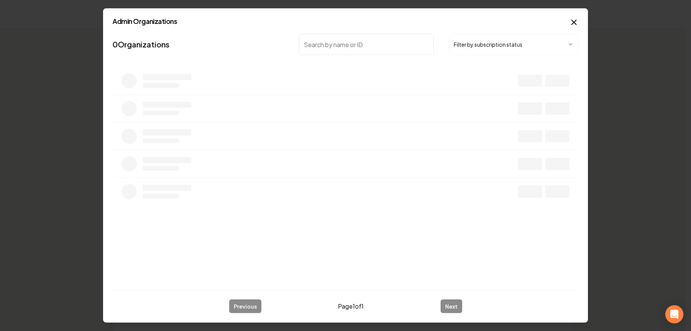
click at [524, 47] on body "Organization Rebolt Site Builder 2458 companies Add New Business Logo Company N…" at bounding box center [343, 165] width 686 height 331
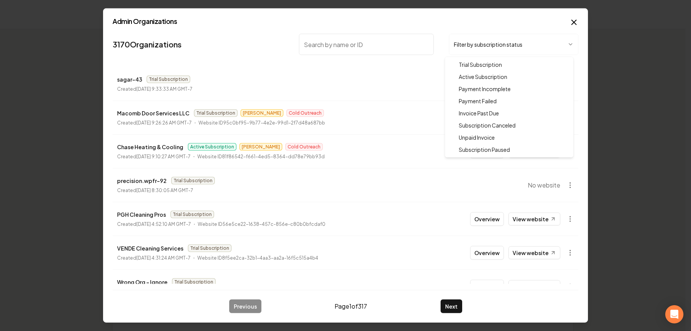
click at [280, 76] on div at bounding box center [345, 165] width 691 height 331
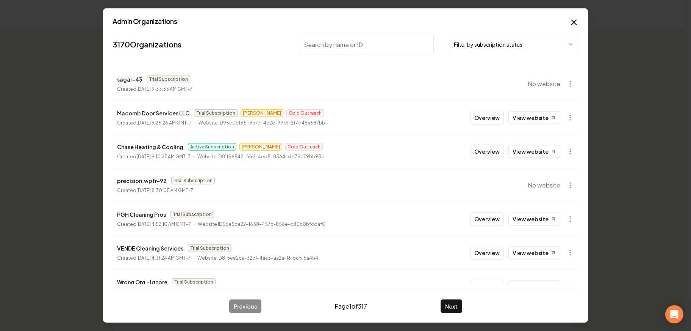
click at [530, 46] on button "Filter by subscription status" at bounding box center [514, 44] width 130 height 21
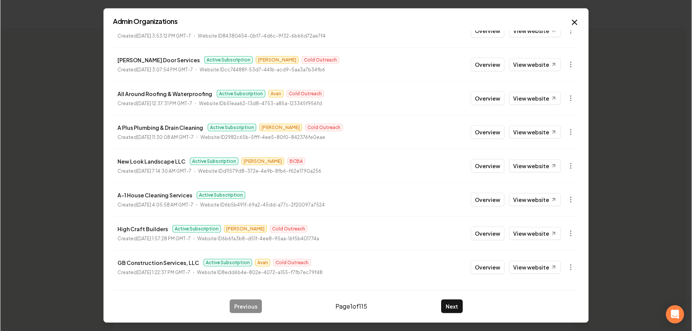
scroll to position [0, 0]
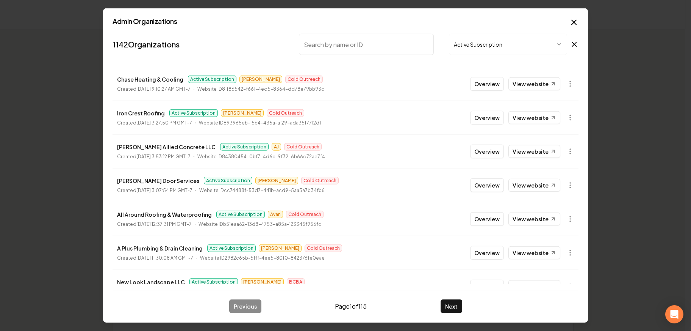
click at [530, 21] on icon "button" at bounding box center [574, 22] width 9 height 9
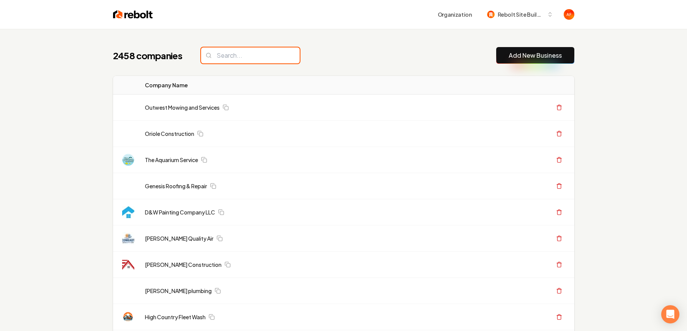
click at [246, 57] on input "search" at bounding box center [250, 55] width 99 height 16
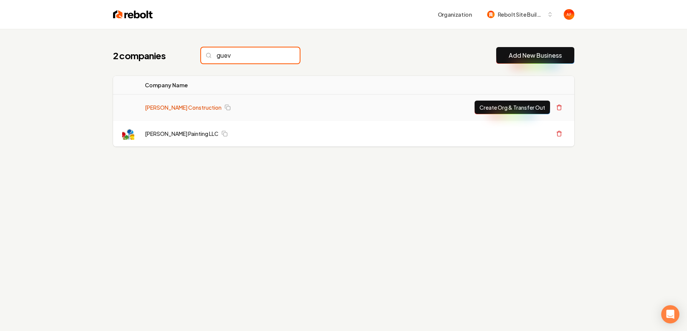
type input "guev"
click at [168, 107] on link "[PERSON_NAME] Construction" at bounding box center [183, 107] width 77 height 8
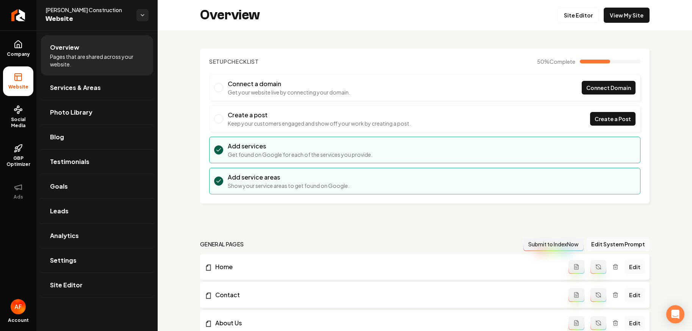
click at [530, 25] on div "Overview Site Editor View My Site" at bounding box center [425, 15] width 535 height 30
click at [530, 19] on link "Site Editor" at bounding box center [579, 15] width 42 height 15
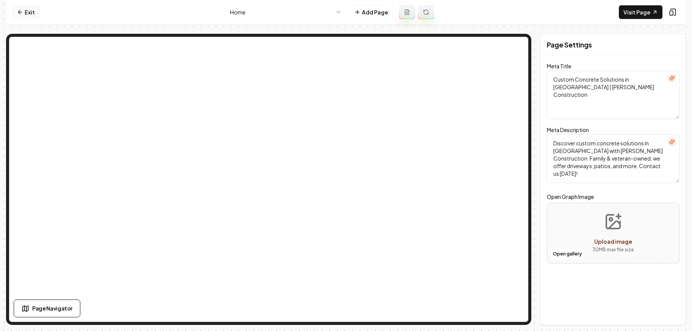
drag, startPoint x: 44, startPoint y: 15, endPoint x: 36, endPoint y: 17, distance: 8.6
click at [44, 15] on nav "Exit Home Add Page Visit Page" at bounding box center [346, 12] width 680 height 25
click at [25, 18] on link "Exit" at bounding box center [26, 12] width 28 height 14
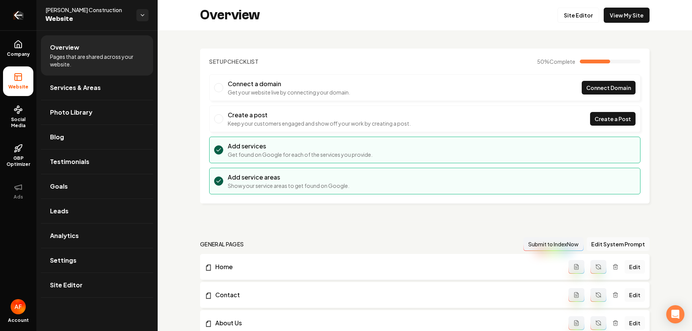
click at [22, 14] on icon "Return to dashboard" at bounding box center [18, 15] width 12 height 12
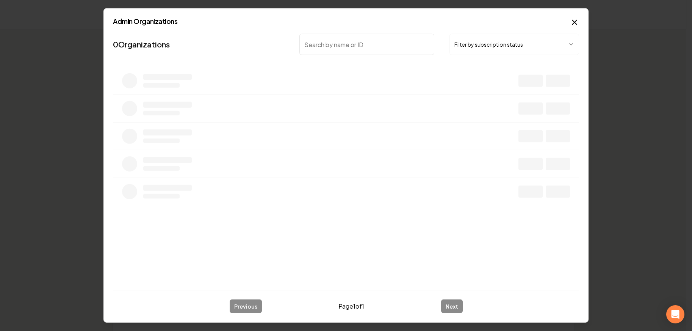
click at [530, 24] on div "Admin Organizations 0 Organizations Filter by subscription status Previous Page…" at bounding box center [345, 165] width 485 height 314
click at [530, 18] on div "Admin Organizations 0 Organizations Filter by subscription status Previous Page…" at bounding box center [345, 165] width 485 height 314
click at [530, 23] on icon "button" at bounding box center [574, 22] width 5 height 5
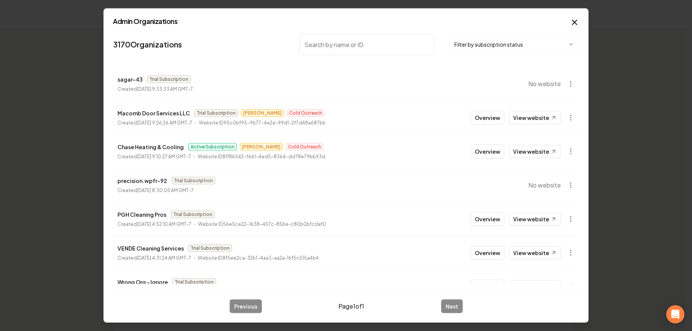
click at [337, 46] on input "search" at bounding box center [366, 44] width 135 height 21
click at [530, 48] on button "Filter by subscription status" at bounding box center [515, 44] width 130 height 21
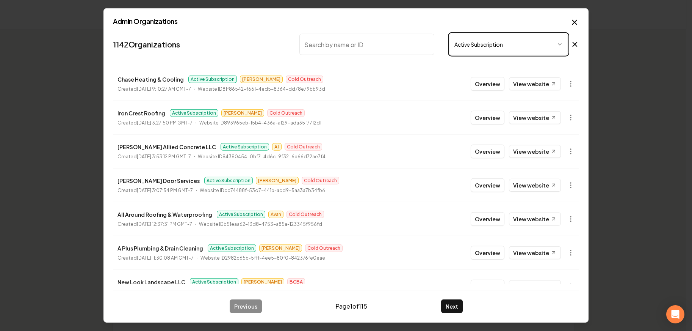
scroll to position [73, 0]
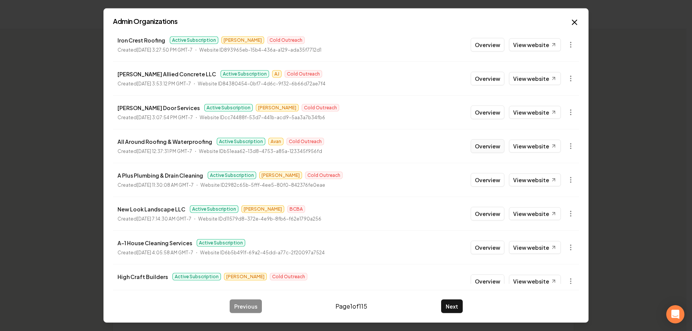
click at [480, 144] on button "Overview" at bounding box center [488, 146] width 34 height 14
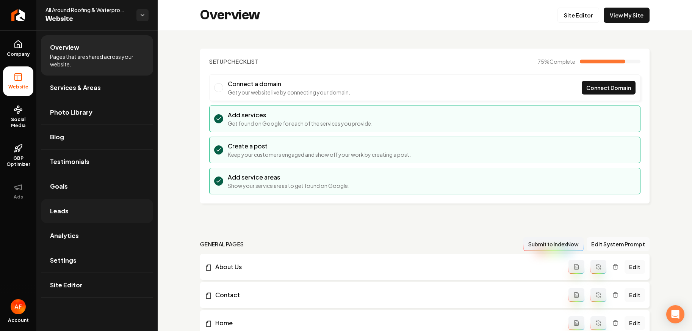
click at [92, 214] on link "Leads" at bounding box center [97, 211] width 112 height 24
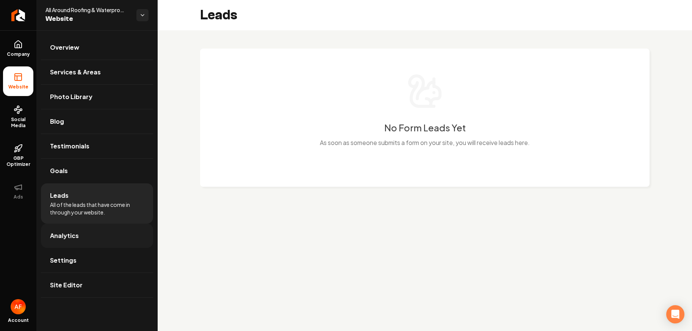
click at [89, 237] on link "Analytics" at bounding box center [97, 235] width 112 height 24
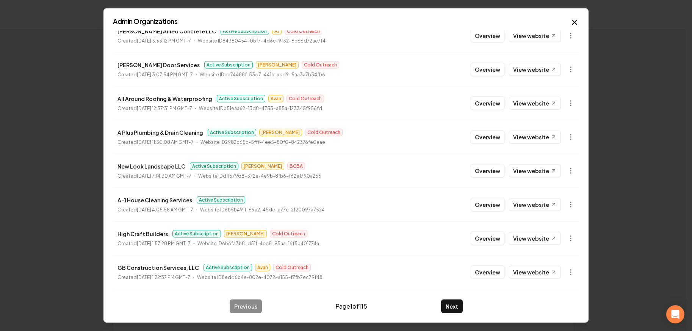
scroll to position [121, 0]
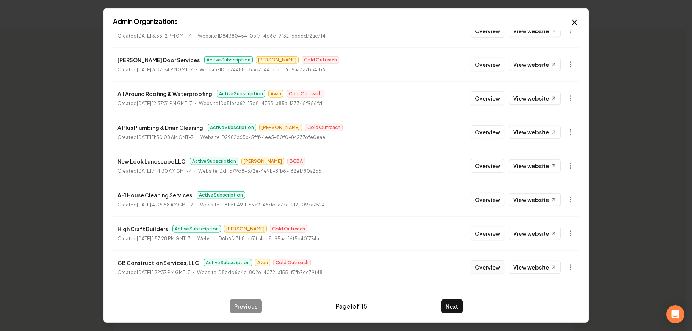
click at [479, 268] on button "Overview" at bounding box center [488, 267] width 34 height 14
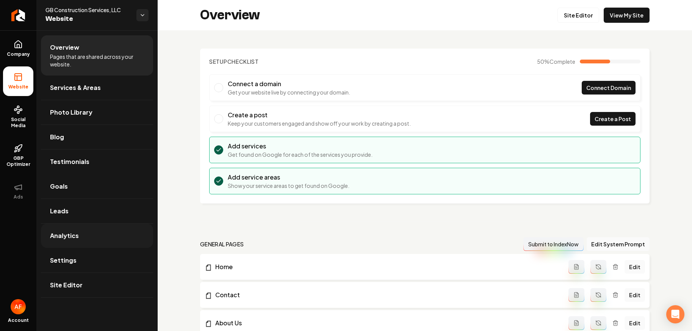
click at [77, 209] on link "Leads" at bounding box center [97, 211] width 112 height 24
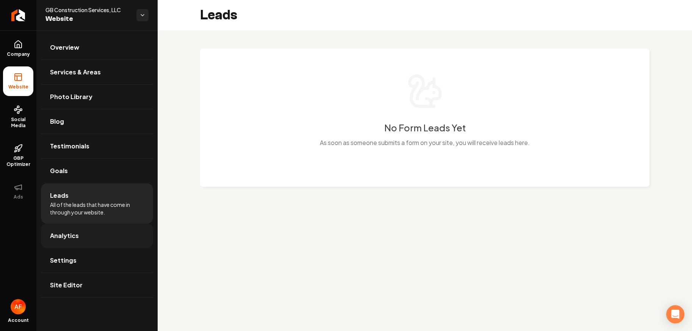
click at [93, 238] on link "Analytics" at bounding box center [97, 235] width 112 height 24
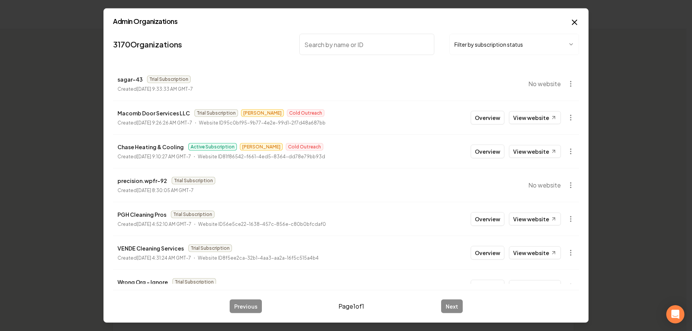
click at [499, 46] on button "Filter by subscription status" at bounding box center [515, 44] width 130 height 21
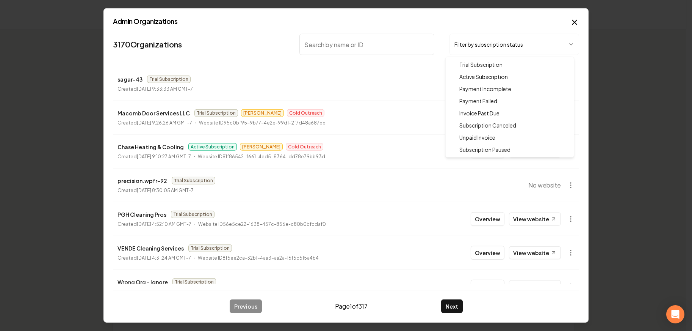
click at [303, 161] on div at bounding box center [346, 165] width 692 height 331
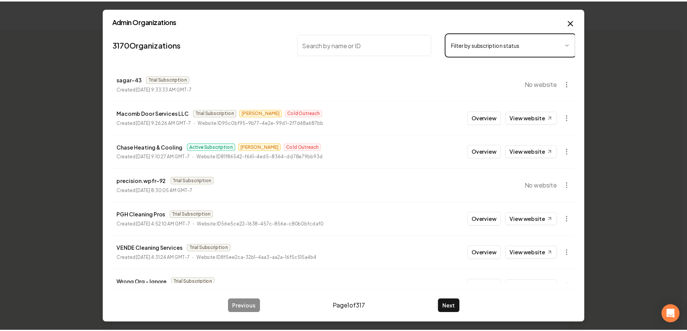
scroll to position [121, 0]
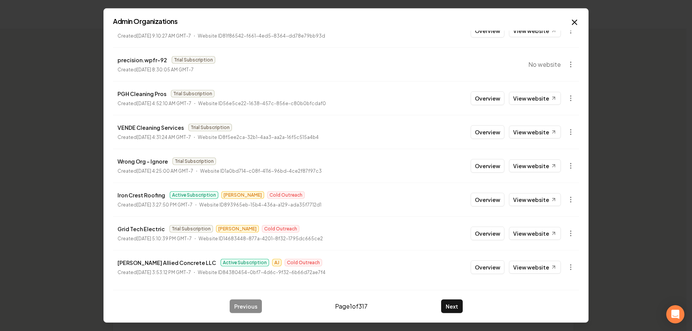
click at [575, 22] on icon "button" at bounding box center [574, 22] width 9 height 9
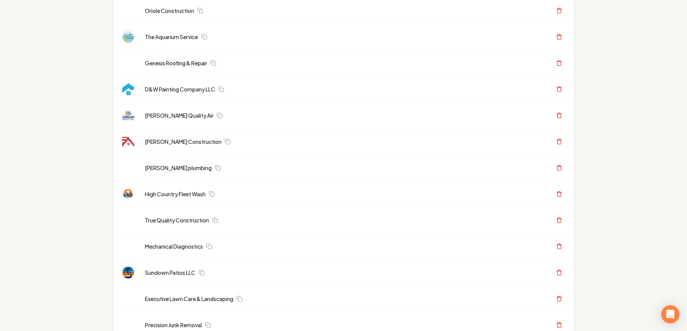
scroll to position [0, 0]
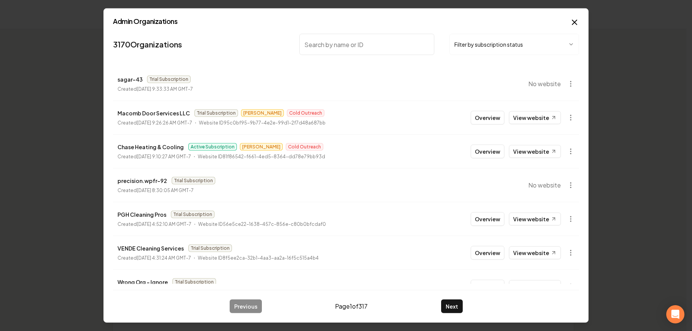
click at [478, 44] on button "Filter by subscription status" at bounding box center [515, 44] width 130 height 21
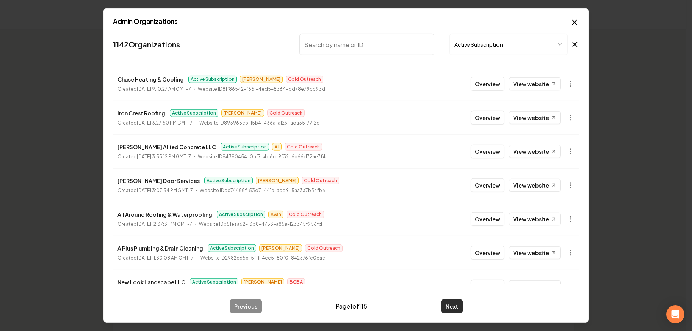
click at [455, 309] on button "Next" at bounding box center [452, 306] width 22 height 14
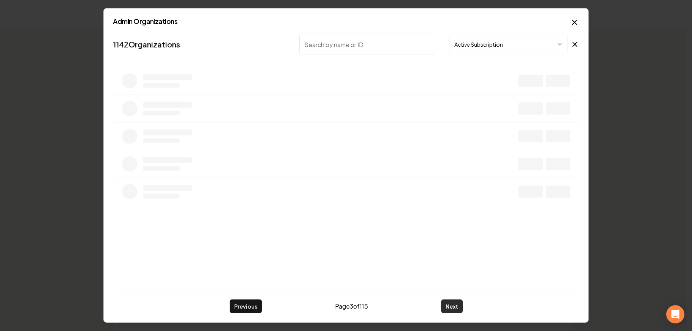
click at [455, 309] on button "Next" at bounding box center [452, 306] width 22 height 14
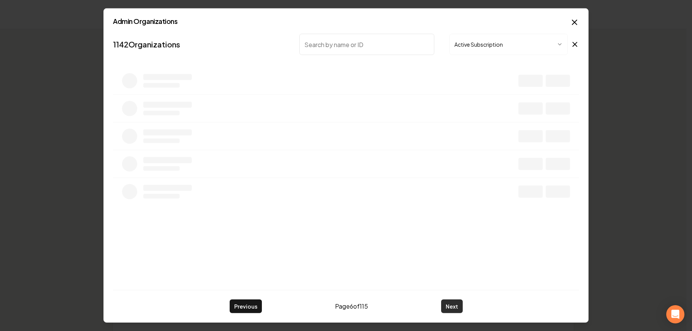
drag, startPoint x: 455, startPoint y: 307, endPoint x: 399, endPoint y: 303, distance: 56.6
click at [455, 307] on button "Next" at bounding box center [452, 306] width 22 height 14
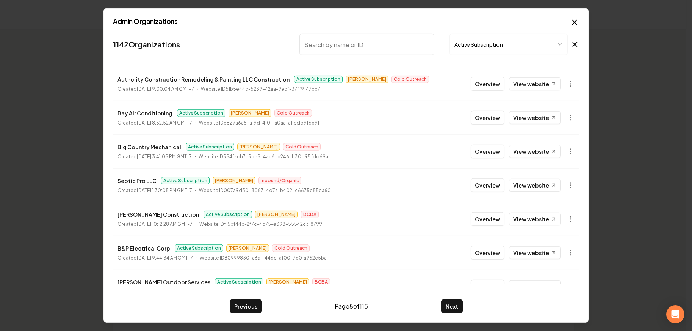
drag, startPoint x: 330, startPoint y: 307, endPoint x: 371, endPoint y: 301, distance: 41.7
click at [397, 306] on div "Previous Page 8 of 115 Next" at bounding box center [346, 306] width 233 height 14
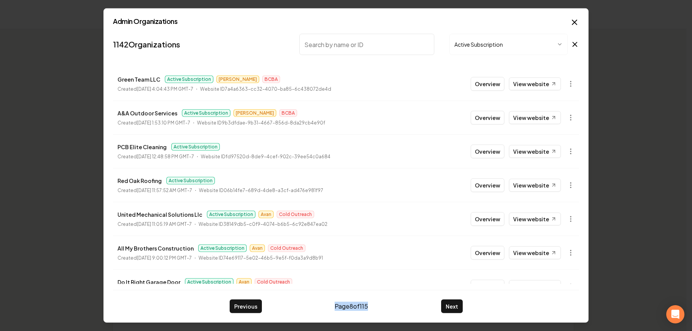
click at [377, 250] on li "All My Brothers Construction Active Subscription Avan Cold Outreach Created Sep…" at bounding box center [346, 252] width 466 height 34
click at [491, 220] on button "Overview" at bounding box center [488, 219] width 34 height 14
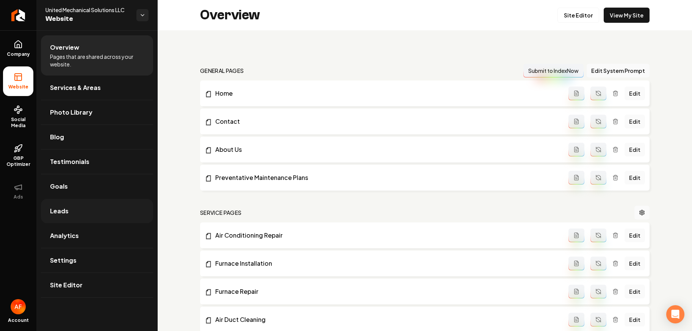
click at [62, 204] on link "Leads" at bounding box center [97, 211] width 112 height 24
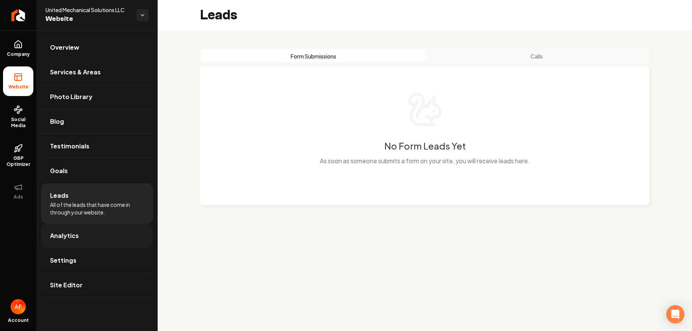
click at [85, 240] on link "Analytics" at bounding box center [97, 235] width 112 height 24
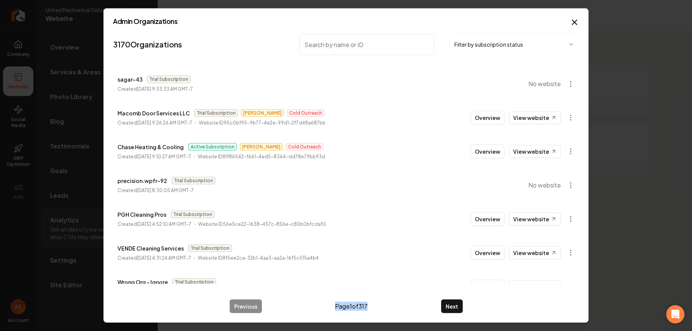
drag, startPoint x: 317, startPoint y: 303, endPoint x: 390, endPoint y: 313, distance: 73.4
click at [390, 314] on div "Admin Organizations 3170 Organizations Filter by subscription status sagar-43 T…" at bounding box center [345, 165] width 485 height 314
click at [390, 313] on div "Admin Organizations 3170 Organizations Filter by subscription status sagar-43 T…" at bounding box center [345, 165] width 485 height 314
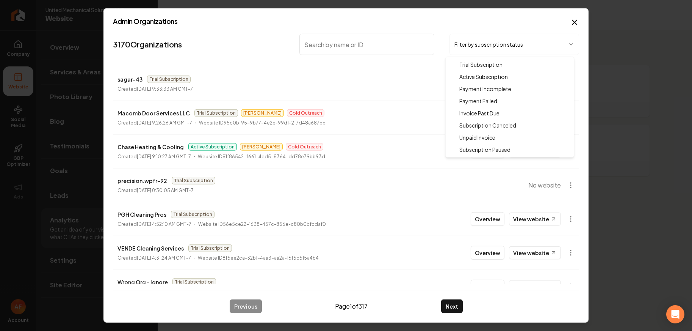
click at [505, 39] on body "Company Website Social Media GBP Optimizer Ads Account United Mechanical Soluti…" at bounding box center [346, 165] width 692 height 331
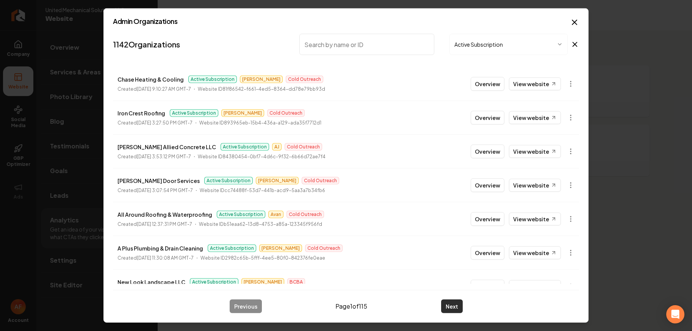
click at [456, 306] on button "Next" at bounding box center [452, 306] width 22 height 14
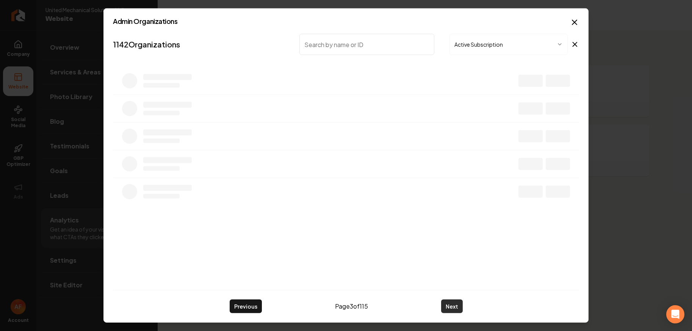
click at [456, 306] on button "Next" at bounding box center [452, 306] width 22 height 14
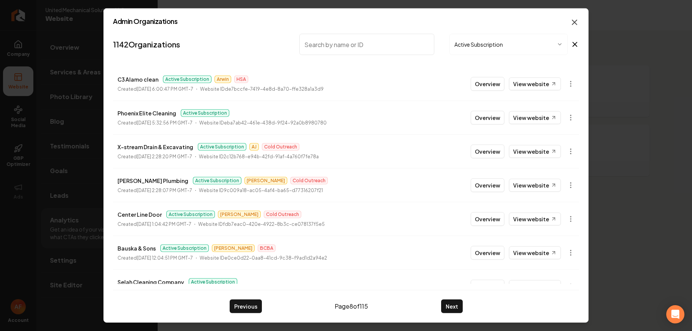
click at [574, 19] on icon "button" at bounding box center [574, 22] width 9 height 9
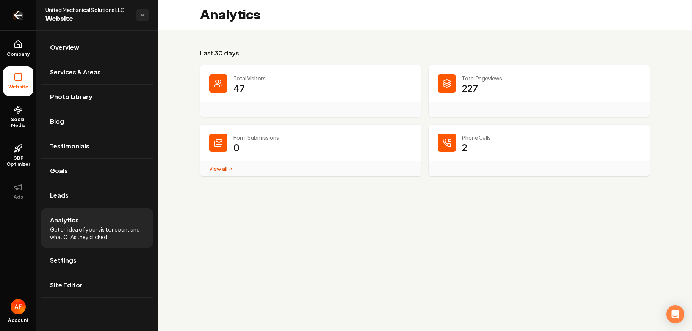
click at [15, 12] on icon "Return to dashboard" at bounding box center [18, 15] width 12 height 12
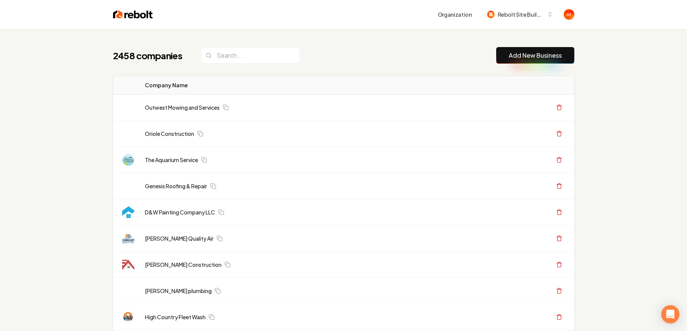
click at [380, 51] on div "2458 companies Add New Business" at bounding box center [343, 55] width 461 height 17
click at [115, 15] on img at bounding box center [133, 14] width 40 height 11
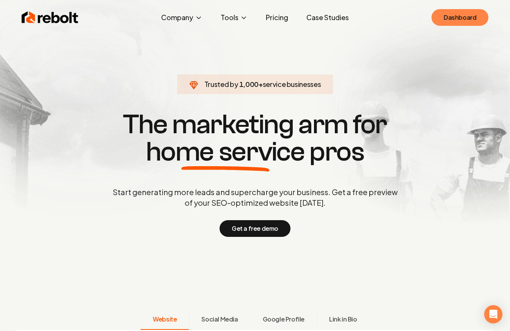
click at [447, 16] on link "Dashboard" at bounding box center [459, 17] width 57 height 17
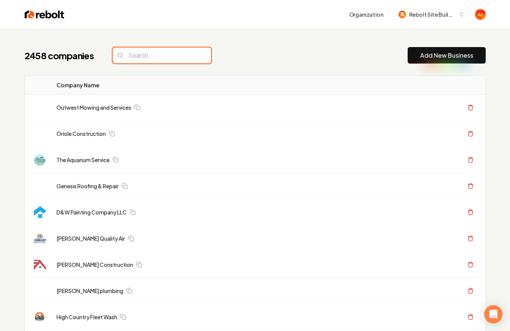
click at [187, 60] on input "search" at bounding box center [162, 55] width 99 height 16
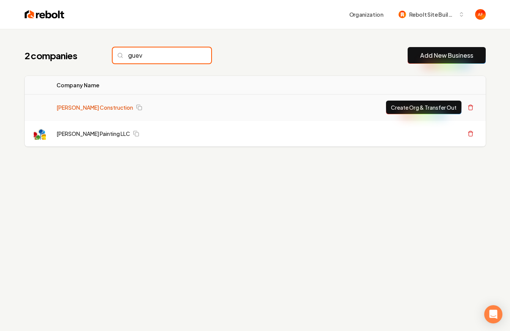
type input "guev"
click at [96, 108] on link "[PERSON_NAME] Construction" at bounding box center [94, 107] width 77 height 8
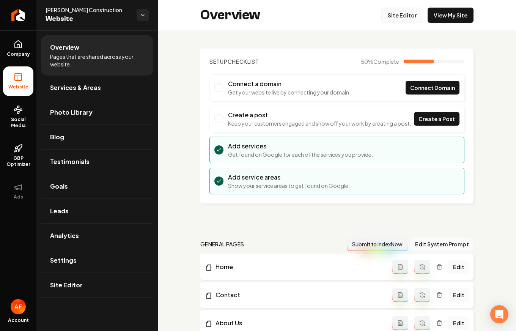
click at [397, 16] on link "Site Editor" at bounding box center [402, 15] width 42 height 15
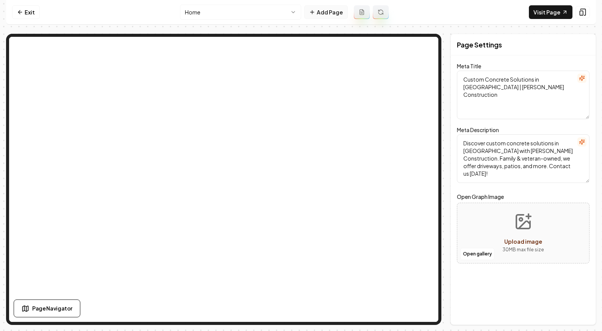
click at [336, 16] on button "Add Page" at bounding box center [326, 12] width 44 height 14
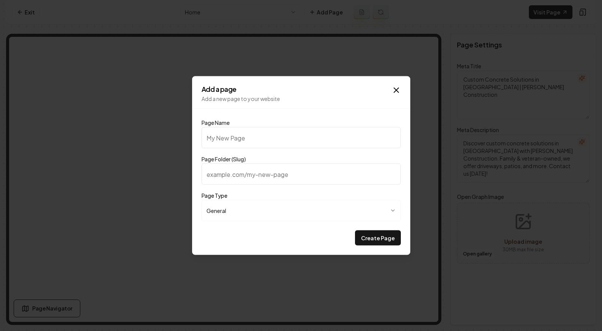
click at [267, 138] on input "Page Name" at bounding box center [301, 137] width 199 height 21
type input "O"
type input "o"
type input "Ou"
type input "ou"
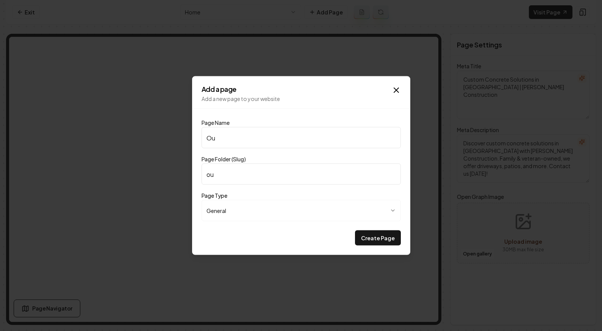
type input "Our"
type input "our"
type input "Ou"
type input "ou"
type input "O"
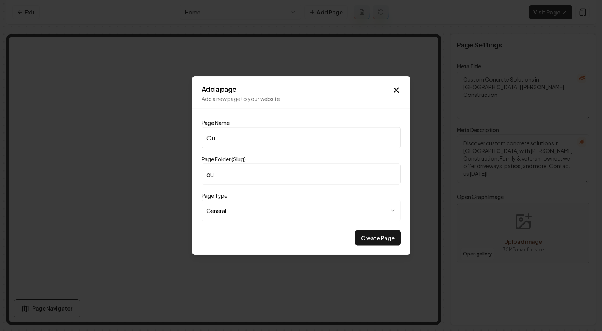
type input "o"
type input "R"
type input "r"
type input "Ro"
type input "ro"
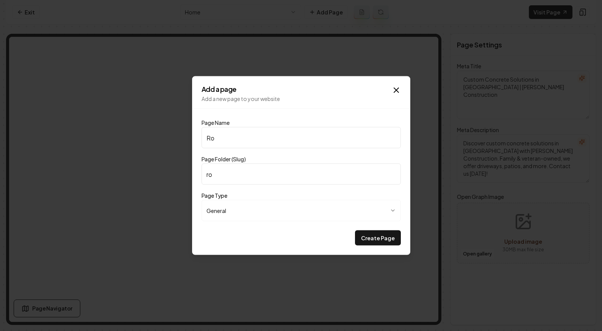
type input "Roo"
type input "roo"
type input "Roof"
type input "roof"
type input "Roofi"
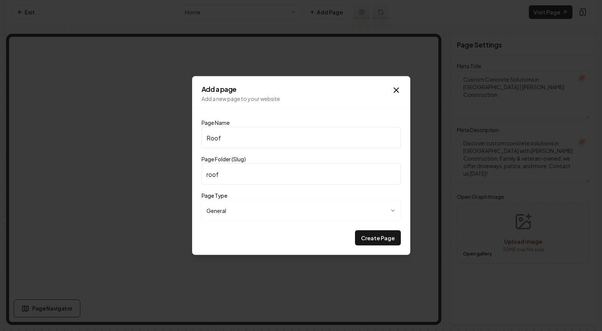
type input "roofi"
type input "Roofin"
type input "roofin"
type input "Roofing"
type input "roofing"
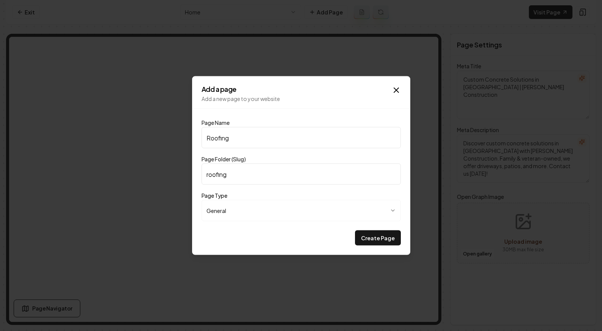
type input "Roofing P"
type input "roofing-p"
type input "Roofing Pr"
type input "roofing-pr"
type input "Roofing Pri"
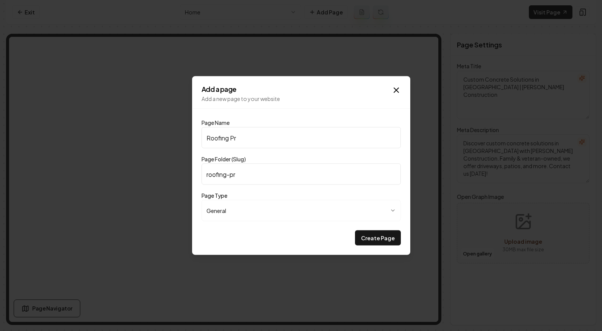
type input "roofing-pri"
type input "Roofing Priv"
type input "roofing-priv"
type input "Roofing Pri"
type input "roofing-pri"
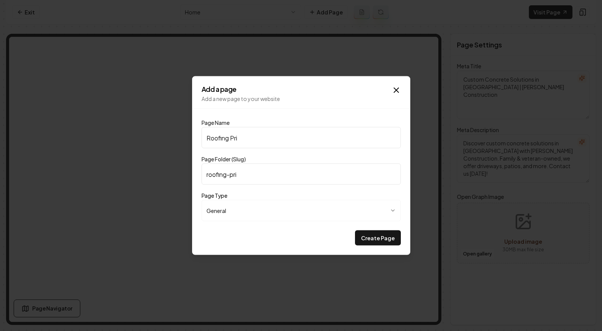
type input "Roofing Pric"
type input "roofing-pric"
type input "Roofing Prici"
type input "roofing-prici"
type input "Roofing Pricin"
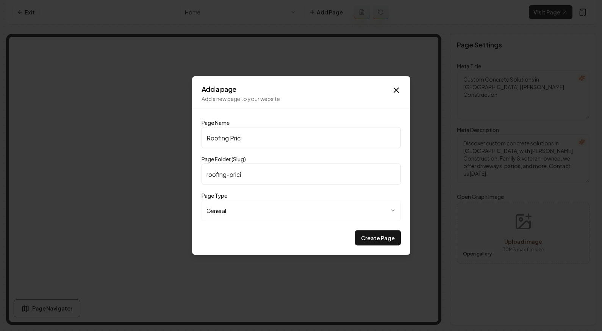
type input "roofing-pricin"
type input "Roofing Pricing"
type input "roofing-pricing"
type input "Roofing Pricing"
click at [376, 235] on button "Create Page" at bounding box center [378, 237] width 46 height 15
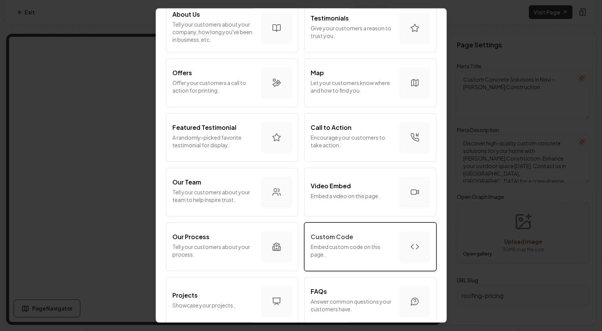
scroll to position [134, 0]
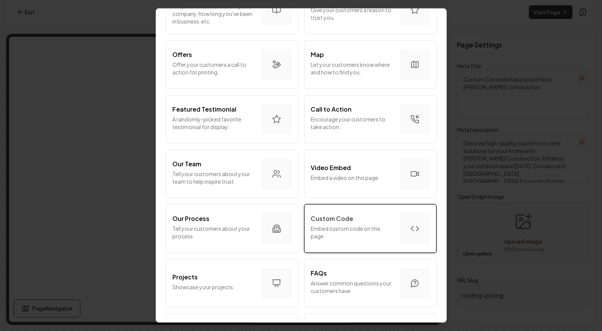
click at [373, 209] on button "Custom Code Embed custom code on this page." at bounding box center [370, 228] width 132 height 49
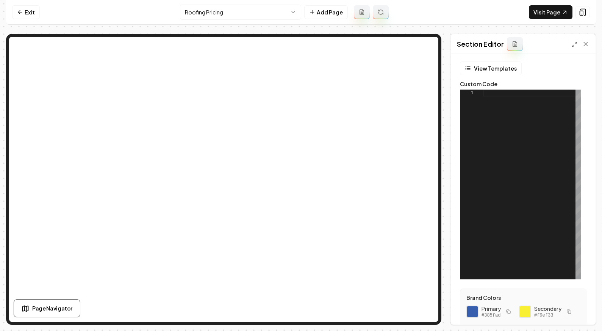
scroll to position [0, 0]
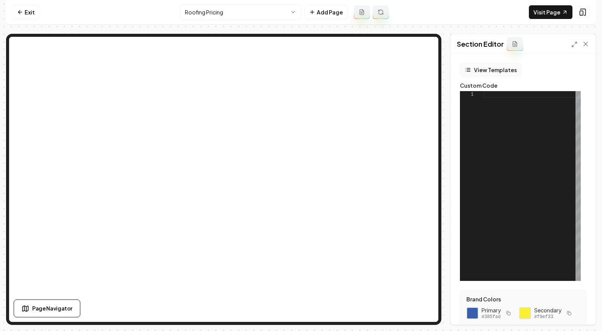
click at [475, 70] on button "View Templates" at bounding box center [491, 70] width 62 height 14
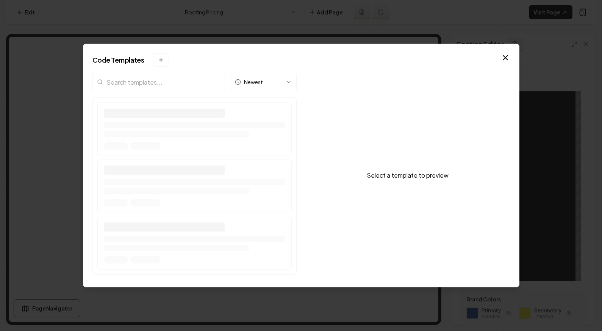
click at [158, 85] on input "search" at bounding box center [158, 82] width 133 height 18
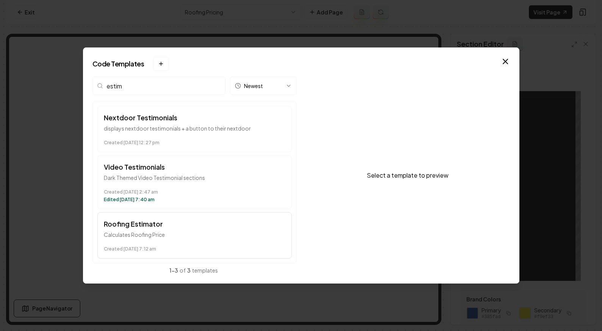
type input "estim"
click at [182, 251] on time "Created [DATE] 7:12 am" at bounding box center [195, 249] width 182 height 6
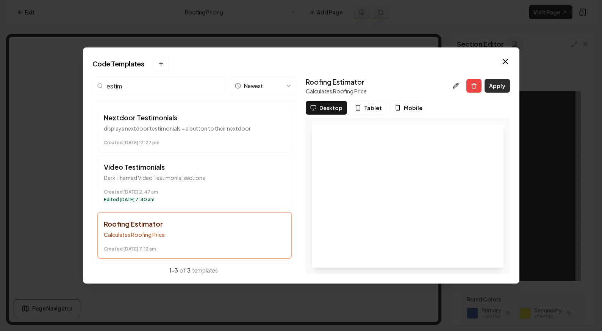
click at [490, 80] on button "Apply" at bounding box center [497, 86] width 25 height 14
type textarea "*********"
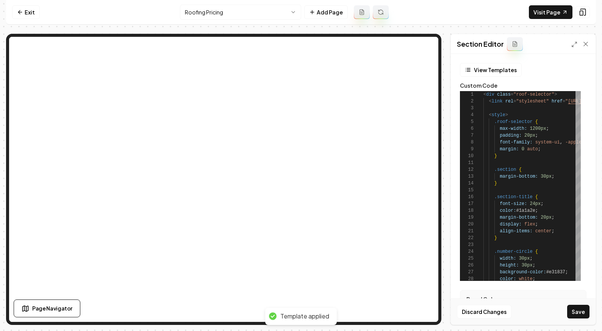
drag, startPoint x: 584, startPoint y: 309, endPoint x: 539, endPoint y: 248, distance: 76.0
click at [509, 309] on button "Save" at bounding box center [578, 311] width 22 height 14
click at [509, 11] on link "Visit Page" at bounding box center [551, 12] width 44 height 14
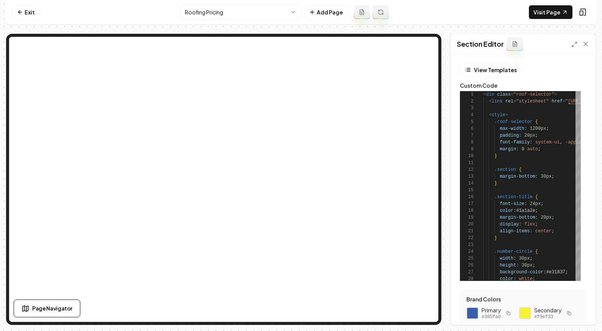
click at [235, 8] on html "Computer Required This feature is only available on a computer. Please switch t…" at bounding box center [301, 165] width 602 height 331
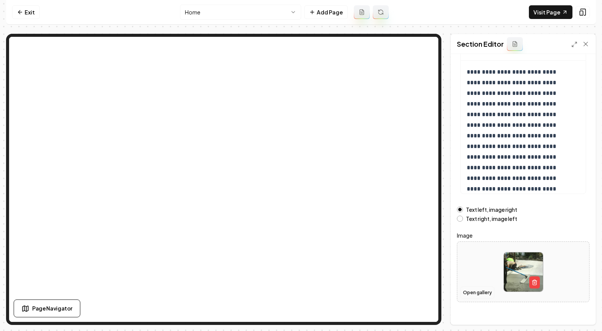
scroll to position [72, 0]
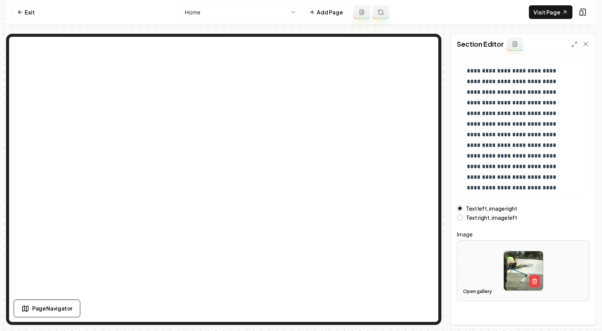
click at [489, 292] on button "Open gallery" at bounding box center [478, 291] width 34 height 12
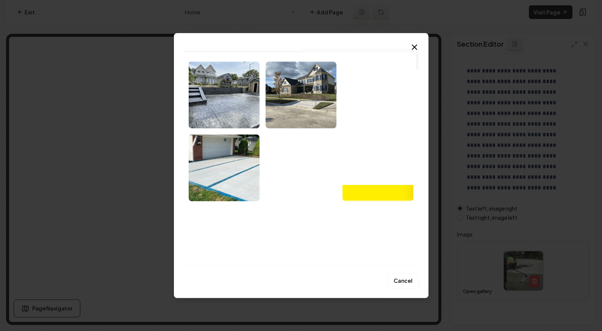
scroll to position [0, 0]
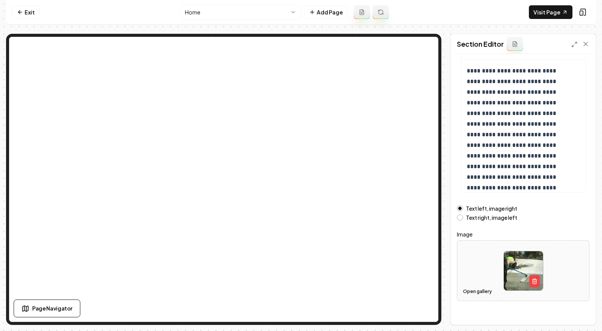
click at [474, 294] on button "Open gallery" at bounding box center [478, 291] width 34 height 12
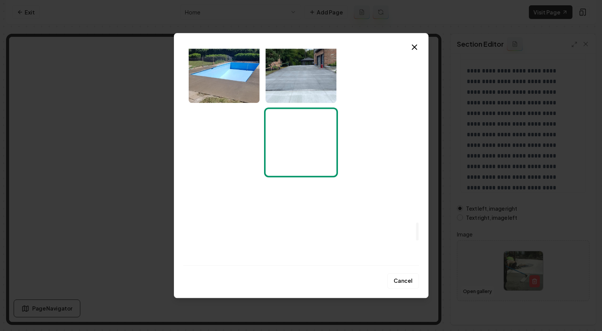
scroll to position [2049, 0]
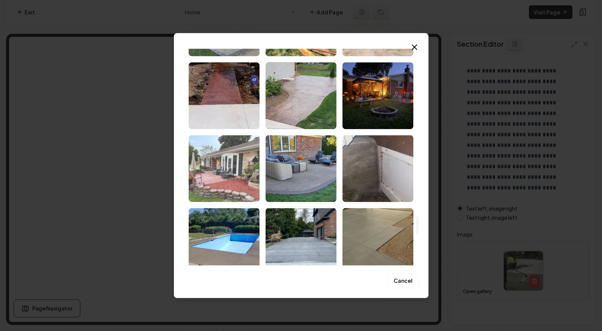
click at [255, 163] on img "Select image image_68d17a5c5c7cd75eb85fb9fb.jpeg" at bounding box center [224, 168] width 71 height 67
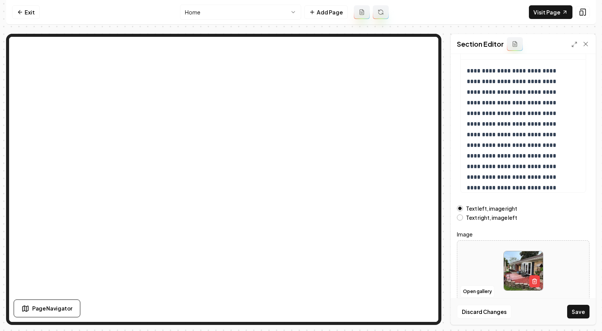
drag, startPoint x: 581, startPoint y: 310, endPoint x: 576, endPoint y: 307, distance: 6.5
click at [509, 310] on button "Save" at bounding box center [578, 311] width 22 height 14
click at [30, 16] on link "Exit" at bounding box center [26, 12] width 28 height 14
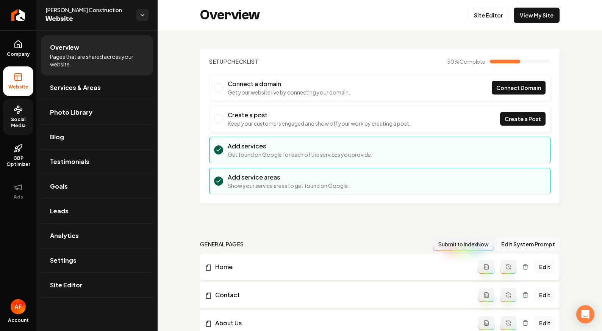
click at [17, 121] on span "Social Media" at bounding box center [18, 122] width 30 height 12
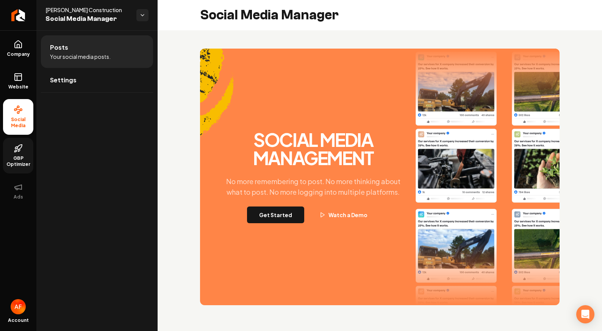
click at [19, 153] on link "GBP Optimizer" at bounding box center [18, 156] width 30 height 36
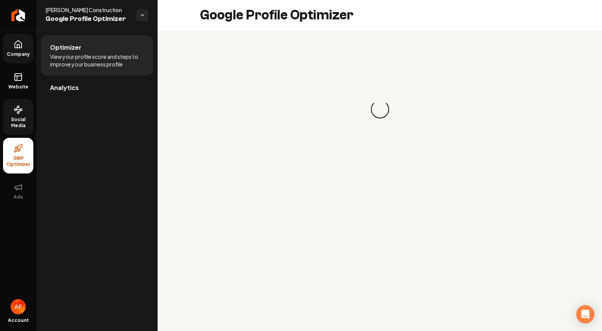
click at [12, 58] on link "Company" at bounding box center [18, 49] width 30 height 30
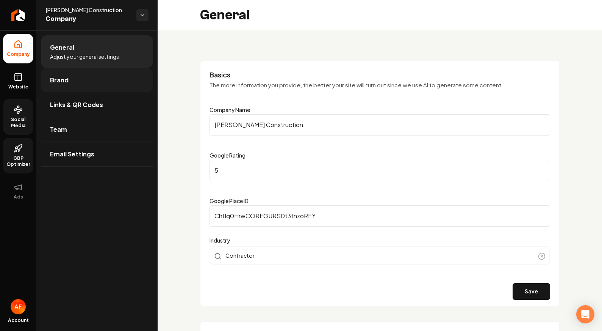
click at [53, 76] on span "Brand" at bounding box center [59, 79] width 19 height 9
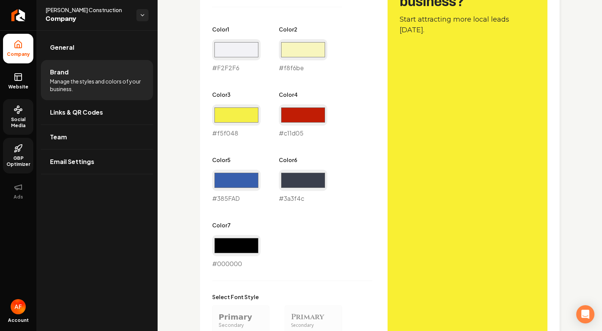
scroll to position [447, 0]
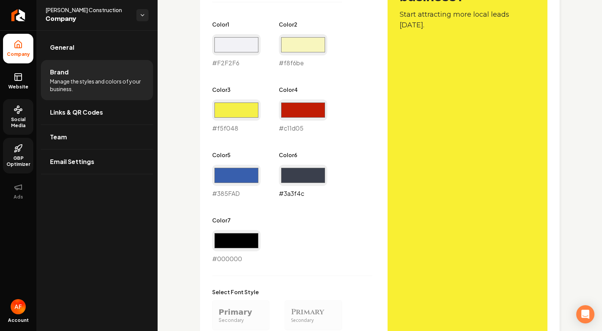
click at [315, 178] on input "#3a3f4c" at bounding box center [303, 175] width 49 height 21
type input "#c11d06"
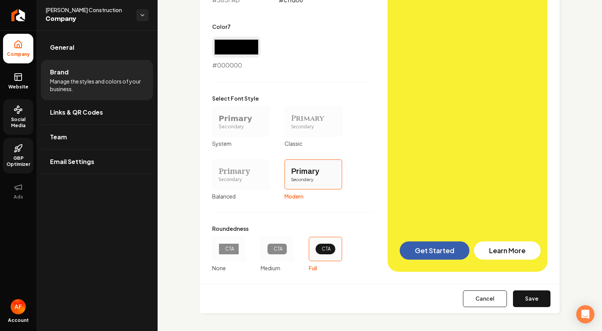
scroll to position [640, 0]
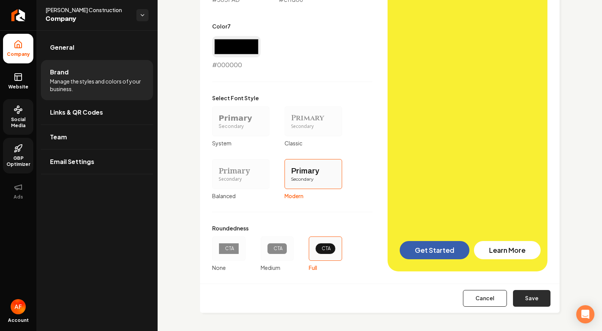
click at [509, 300] on button "Save" at bounding box center [532, 298] width 38 height 17
type input "#f2f2f6"
type input "#385fad"
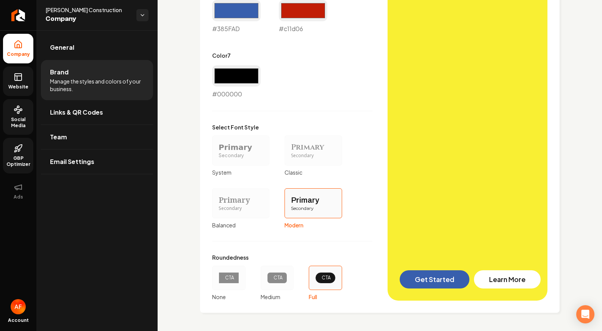
click at [22, 86] on span "Website" at bounding box center [18, 87] width 26 height 6
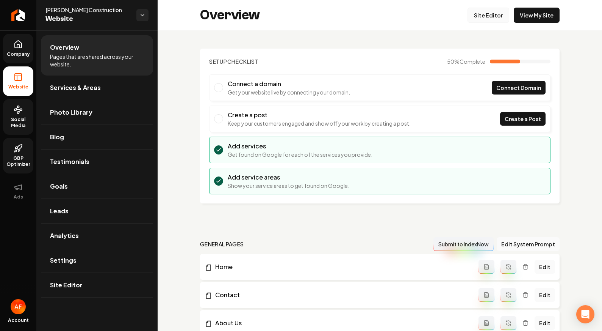
click at [491, 11] on link "Site Editor" at bounding box center [489, 15] width 42 height 15
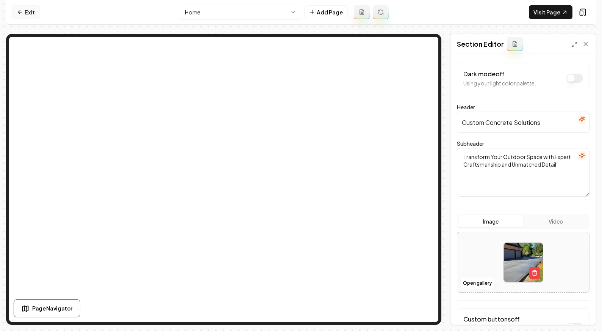
click at [29, 9] on link "Exit" at bounding box center [26, 12] width 28 height 14
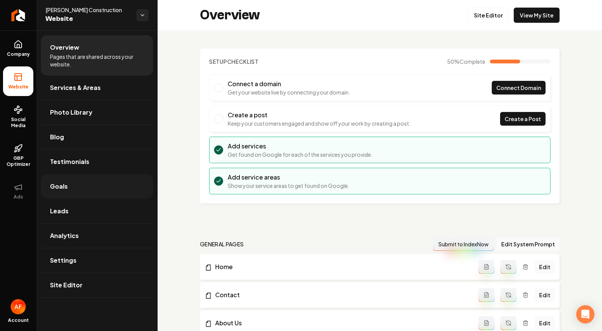
click at [76, 187] on link "Goals" at bounding box center [97, 186] width 112 height 24
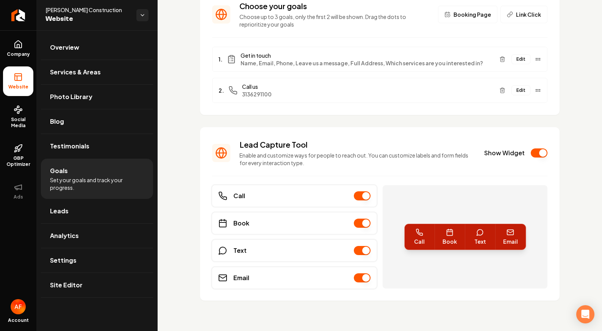
scroll to position [60, 0]
click at [3, 45] on link "Company" at bounding box center [18, 49] width 30 height 30
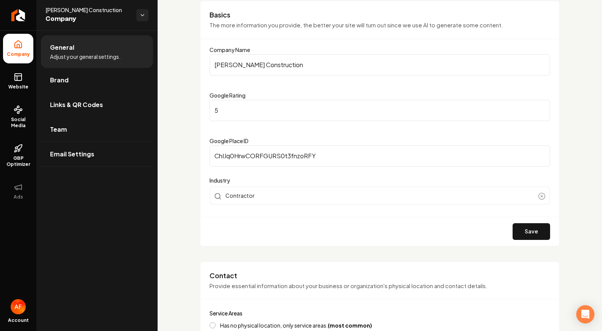
drag, startPoint x: 82, startPoint y: 92, endPoint x: 85, endPoint y: 85, distance: 7.7
click at [82, 92] on link "Links & QR Codes" at bounding box center [97, 104] width 112 height 24
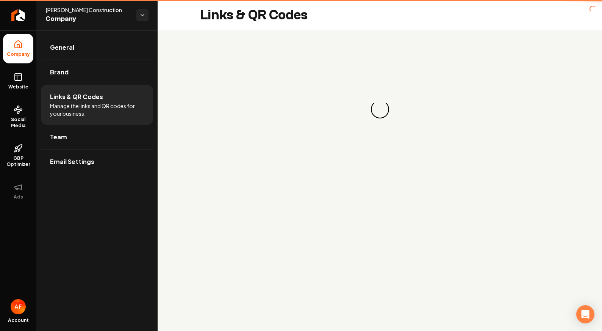
click at [85, 85] on li "Links & QR Codes Manage the links and QR codes for your business." at bounding box center [97, 105] width 112 height 40
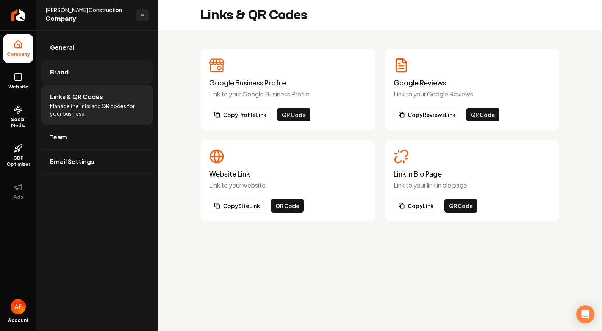
click at [96, 75] on link "Brand" at bounding box center [97, 72] width 112 height 24
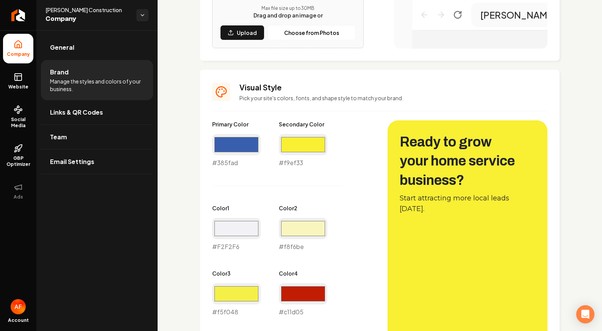
scroll to position [416, 0]
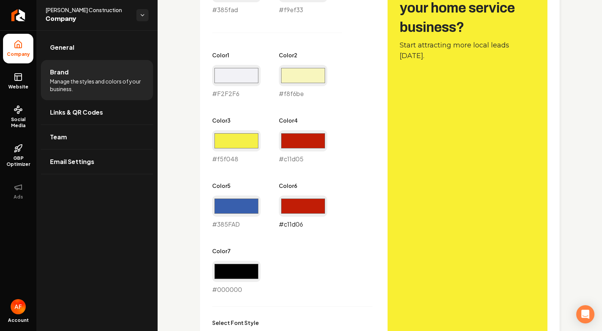
click at [304, 210] on input "#c11d06" at bounding box center [303, 205] width 49 height 21
type input "#000000"
click at [354, 152] on div "Primary Color #385fad #385fad Secondary Color #f9ef33 #f9ef33 Color 1 #f2f2f6 #…" at bounding box center [292, 130] width 160 height 326
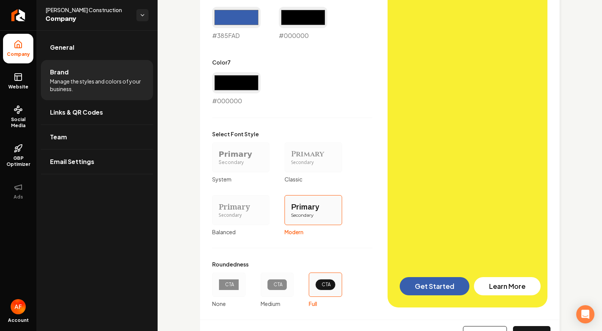
scroll to position [640, 0]
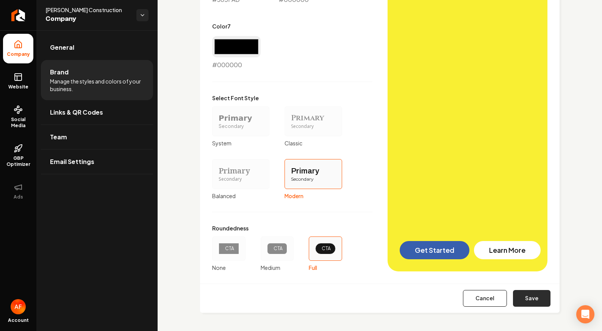
click at [509, 293] on button "Save" at bounding box center [532, 298] width 38 height 17
type input "#f2f2f6"
type input "#385fad"
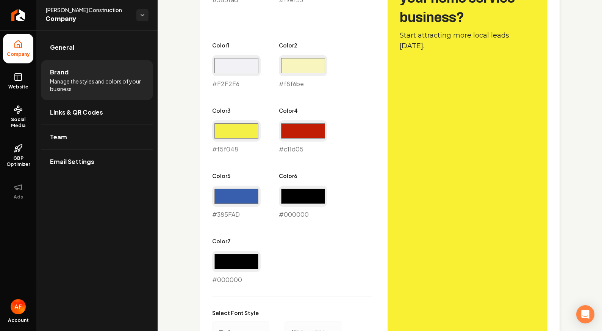
scroll to position [425, 0]
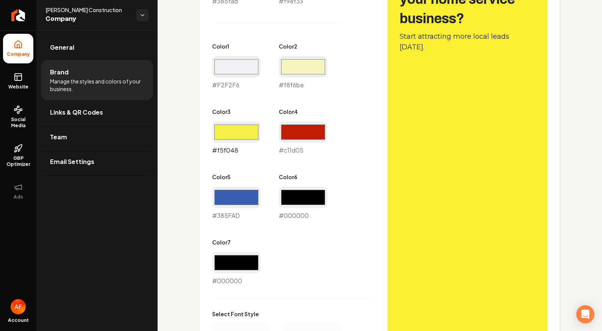
click at [237, 133] on input "#f5f048" at bounding box center [236, 131] width 49 height 21
type input "#000000"
drag, startPoint x: 312, startPoint y: 175, endPoint x: 325, endPoint y: 169, distance: 14.4
click at [316, 174] on label "Color 6" at bounding box center [303, 177] width 49 height 8
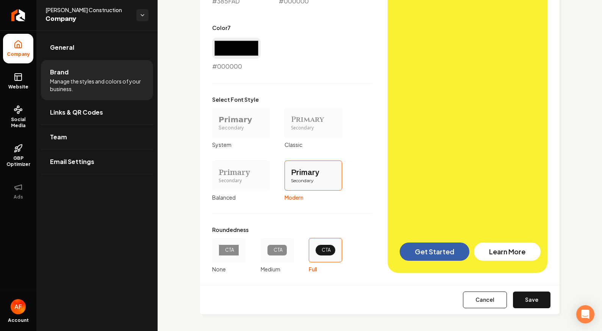
scroll to position [640, 0]
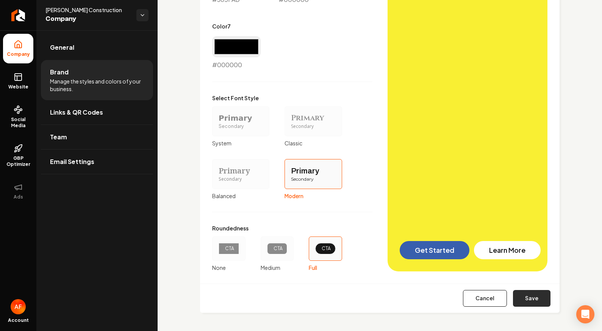
click at [509, 295] on button "Save" at bounding box center [532, 298] width 38 height 17
type input "#f2f2f6"
type input "#385fad"
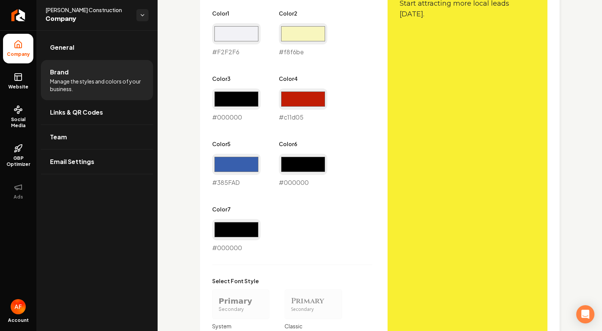
scroll to position [452, 0]
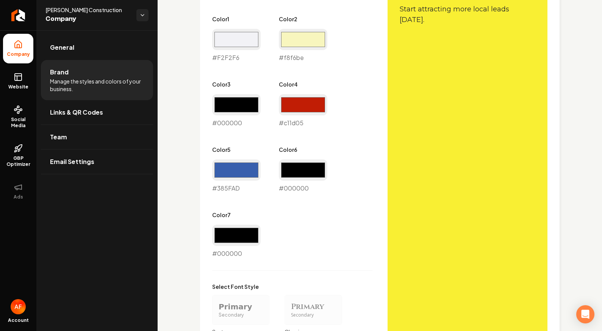
click at [238, 117] on div "#000000 #000000" at bounding box center [236, 110] width 49 height 33
click at [239, 112] on input "#000000" at bounding box center [236, 104] width 49 height 21
type input "#f9ef33"
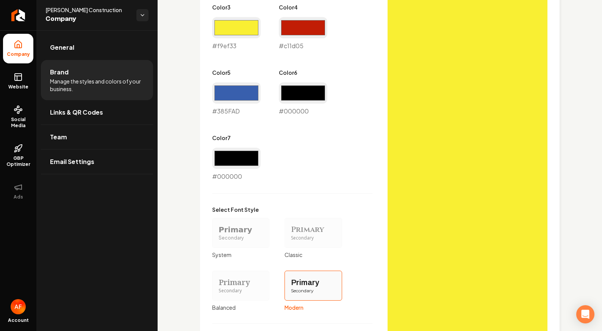
click at [361, 199] on div "Primary Color #385fad #385fad Secondary Color #f9ef33 #f9ef33 Color 1 #f2f2f6 #…" at bounding box center [292, 118] width 160 height 528
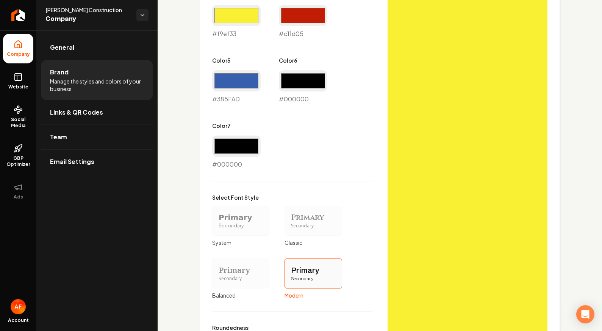
scroll to position [640, 0]
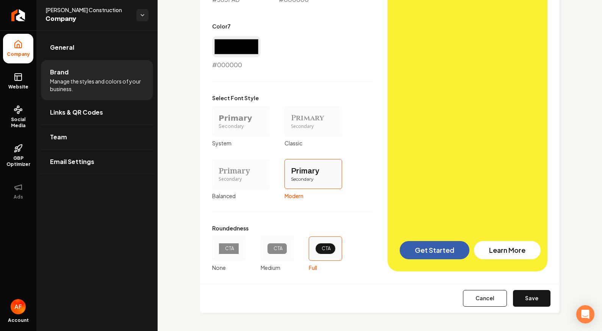
click at [509, 292] on button "Save" at bounding box center [532, 298] width 38 height 17
type input "#f2f2f6"
type input "#385fad"
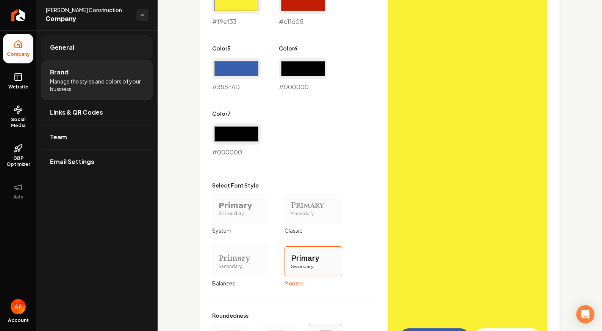
scroll to position [365, 0]
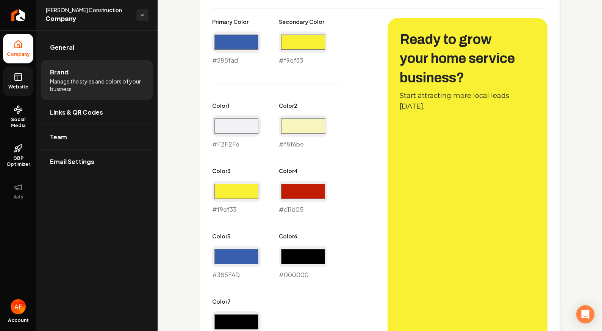
click at [17, 77] on icon at bounding box center [18, 76] width 9 height 9
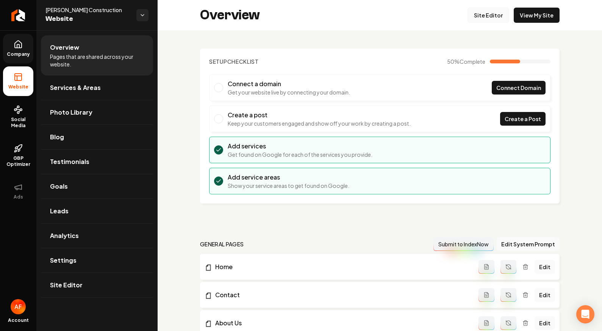
click at [482, 7] on div "Overview Site Editor View My Site" at bounding box center [380, 15] width 445 height 30
click at [482, 12] on link "Site Editor" at bounding box center [489, 15] width 42 height 15
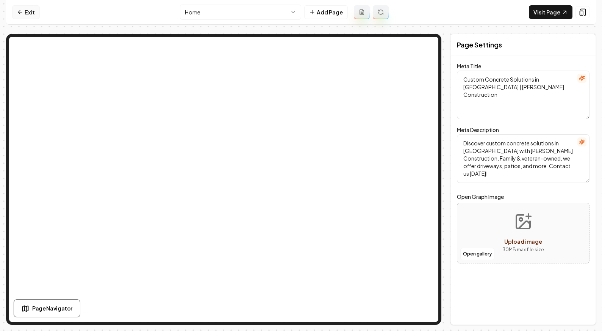
click at [16, 9] on link "Exit" at bounding box center [26, 12] width 28 height 14
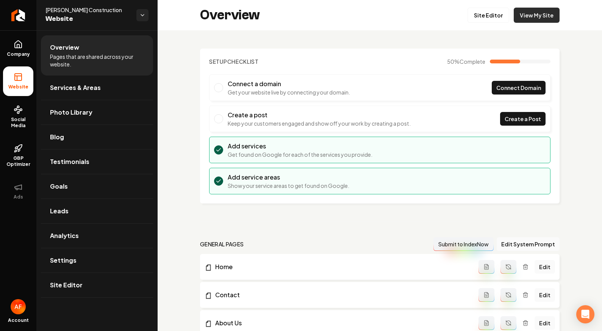
click at [509, 16] on link "View My Site" at bounding box center [537, 15] width 46 height 15
